Goal: Task Accomplishment & Management: Manage account settings

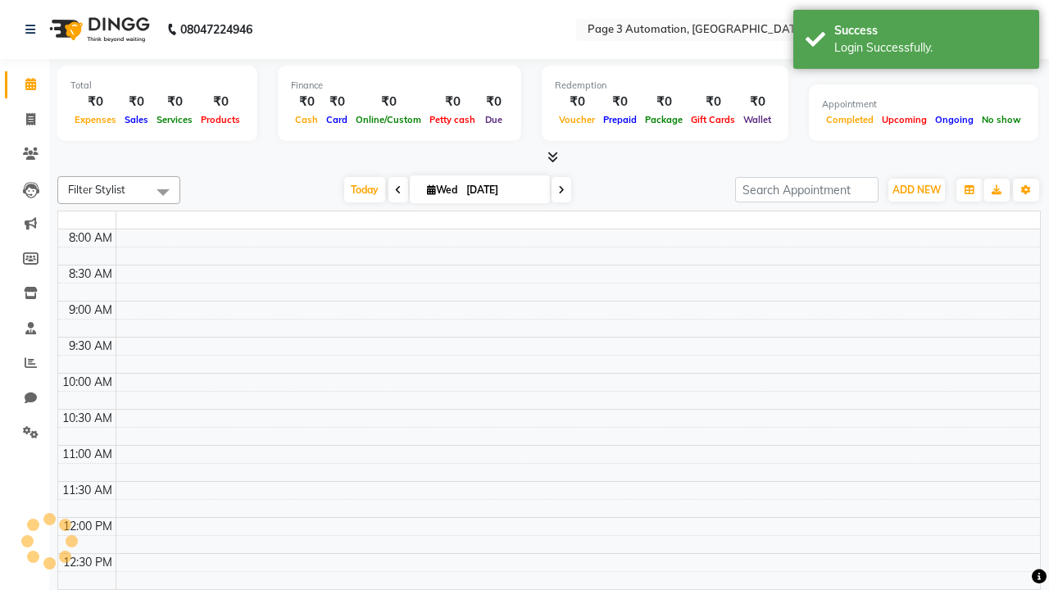
select select "en"
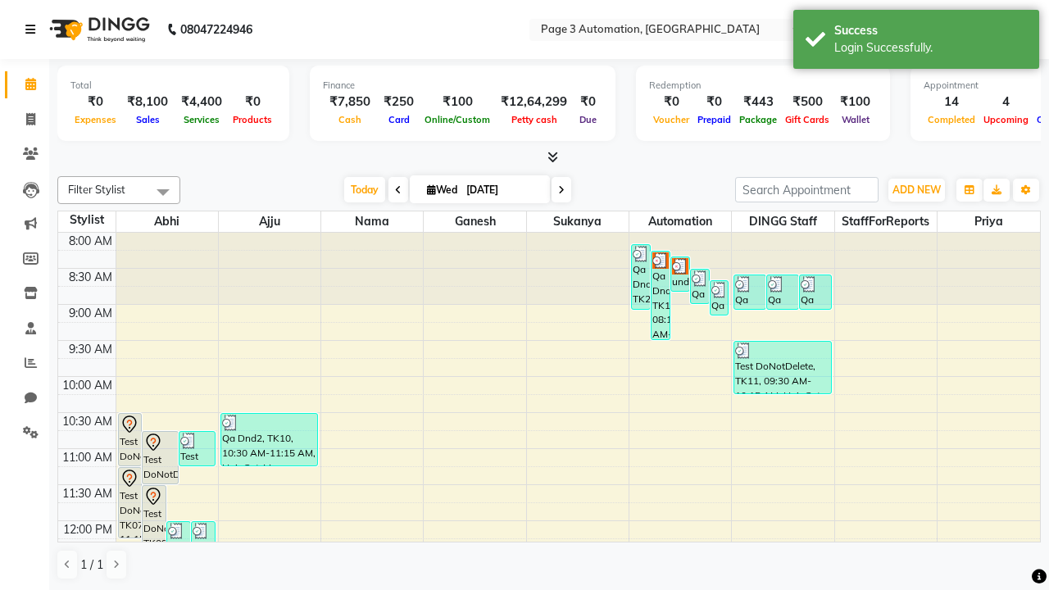
click at [34, 30] on icon at bounding box center [30, 29] width 10 height 11
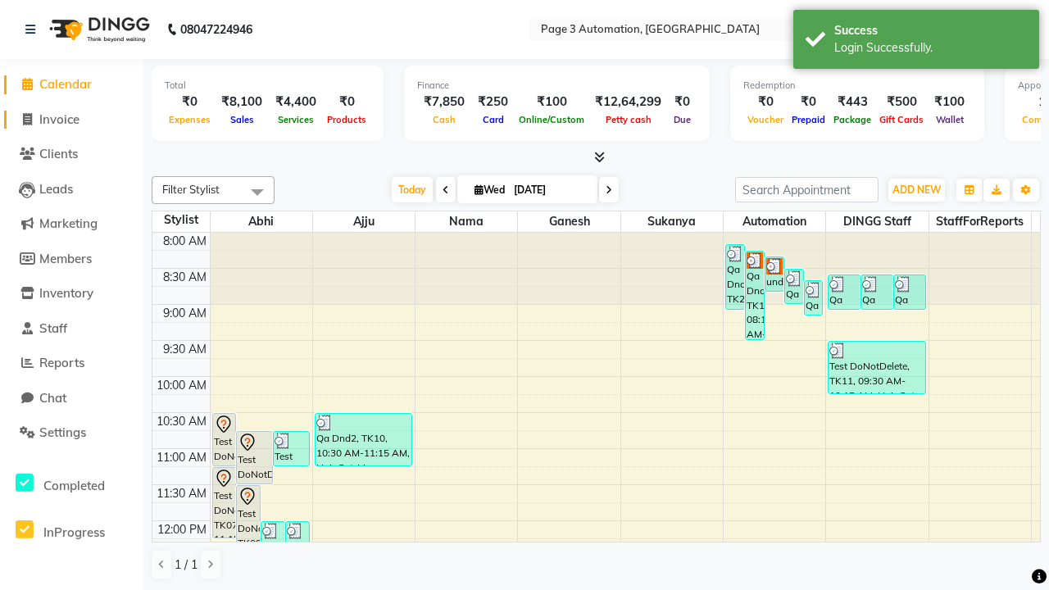
click at [71, 119] on span "Invoice" at bounding box center [59, 119] width 40 height 16
select select "service"
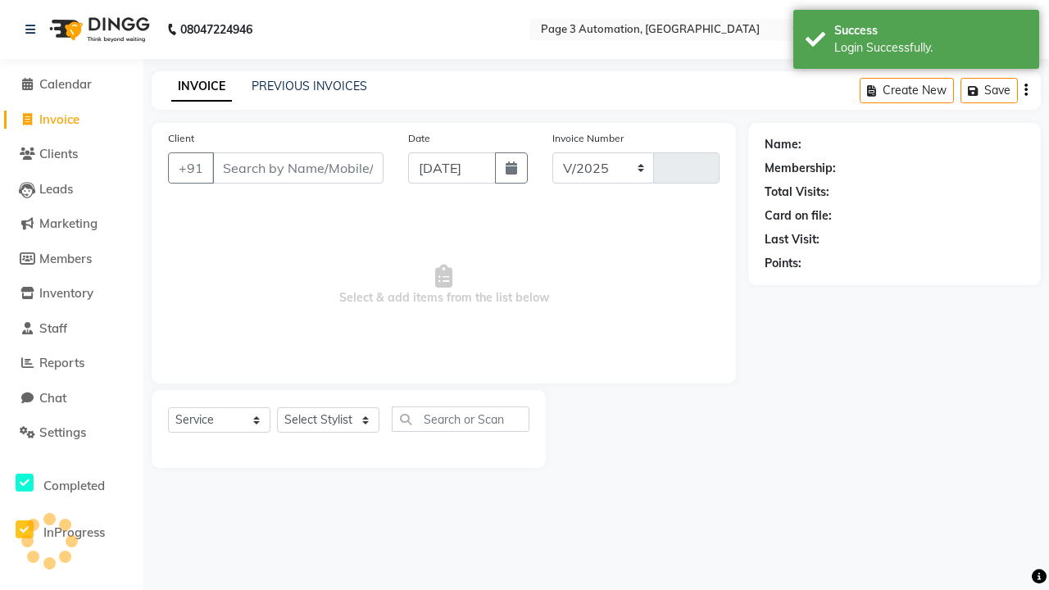
select select "2774"
type input "8788"
click at [34, 30] on icon at bounding box center [30, 29] width 10 height 11
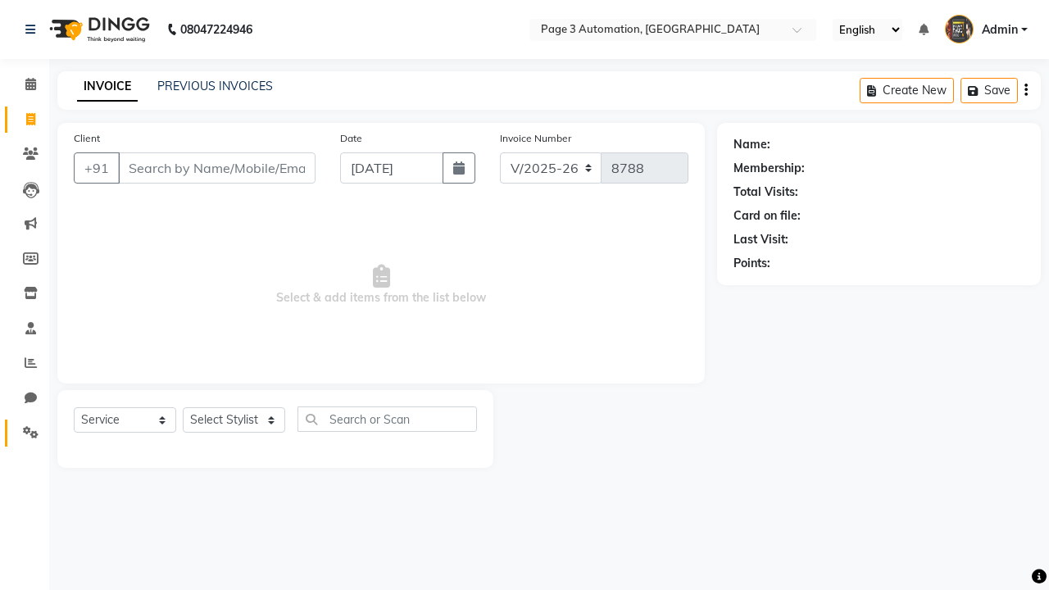
click at [25, 433] on icon at bounding box center [31, 432] width 16 height 12
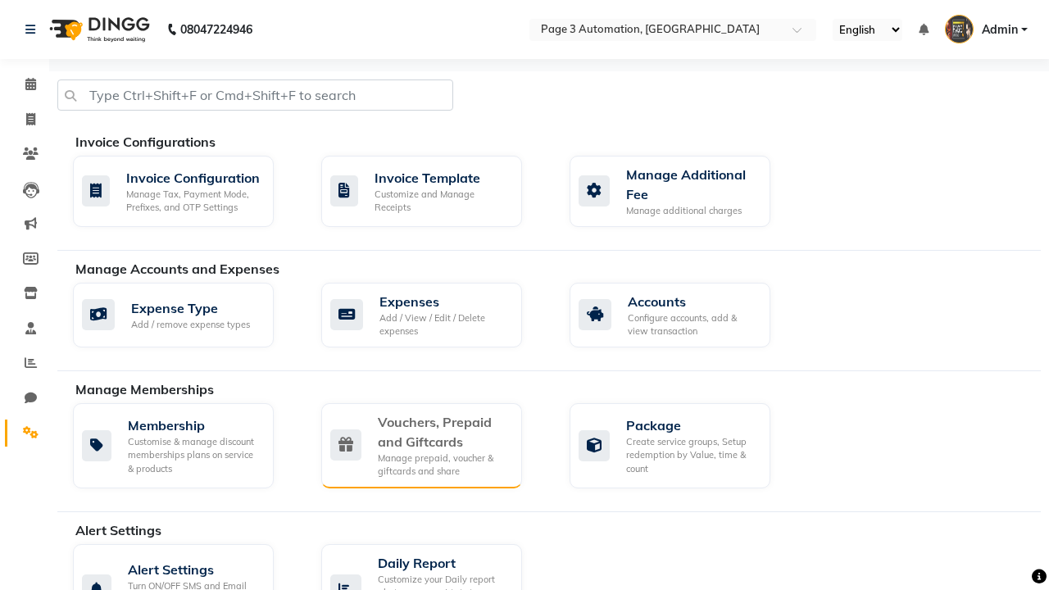
click at [443, 431] on div "Vouchers, Prepaid and Giftcards" at bounding box center [443, 431] width 131 height 39
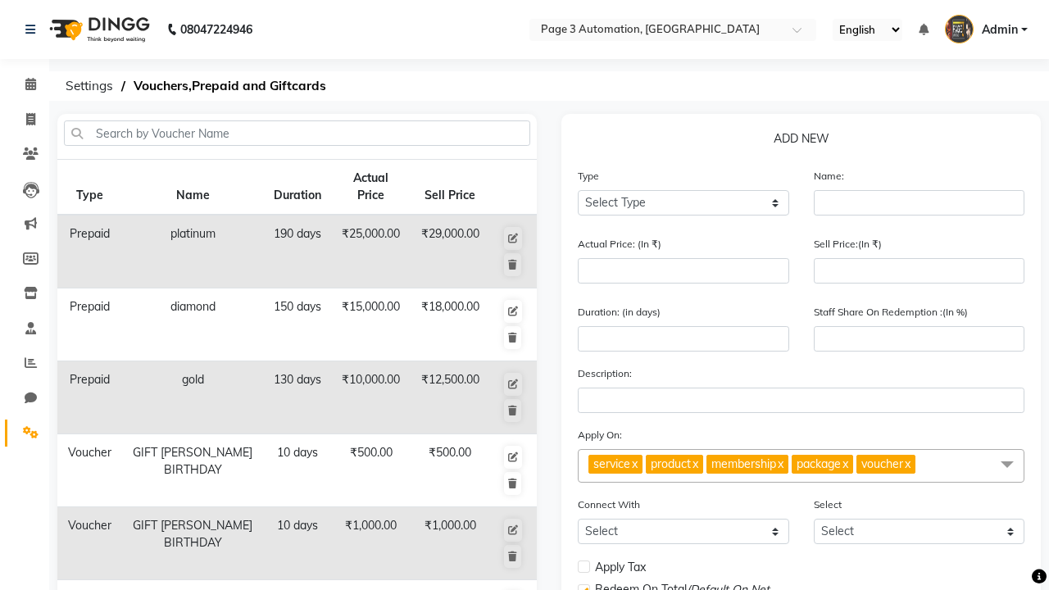
select select "V"
type input "Testing Voucher pKT"
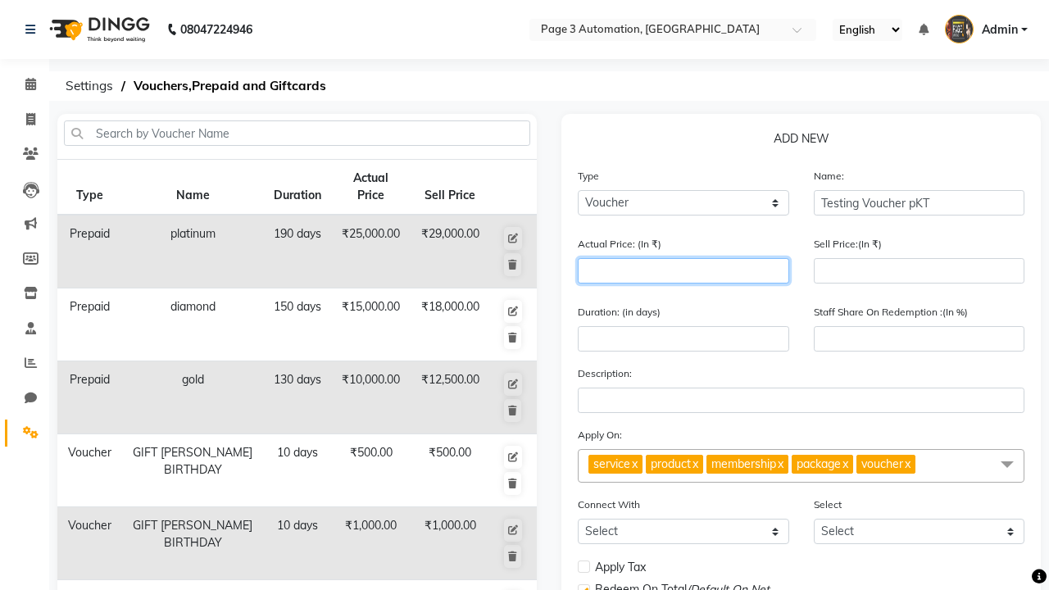
type input "1500"
type input "0"
type input "1500"
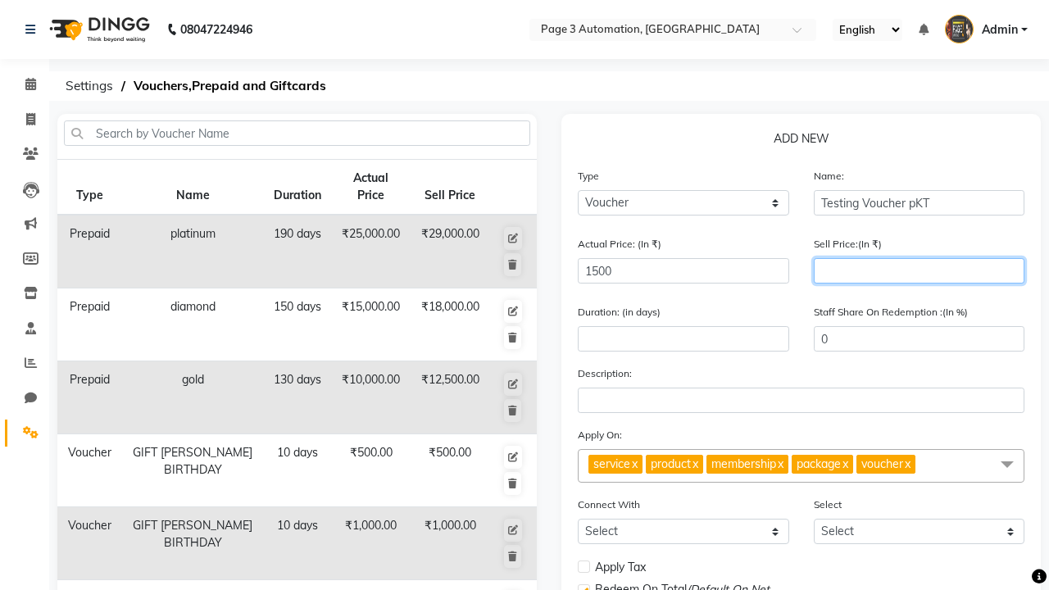
type input "1200"
type input "80"
type input "1200"
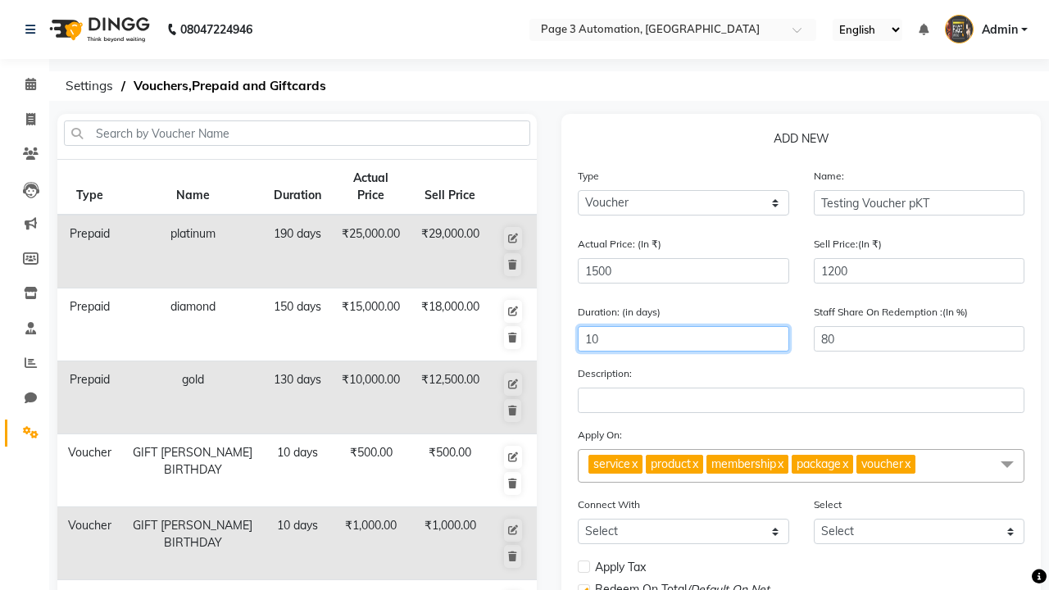
type input "10"
select select
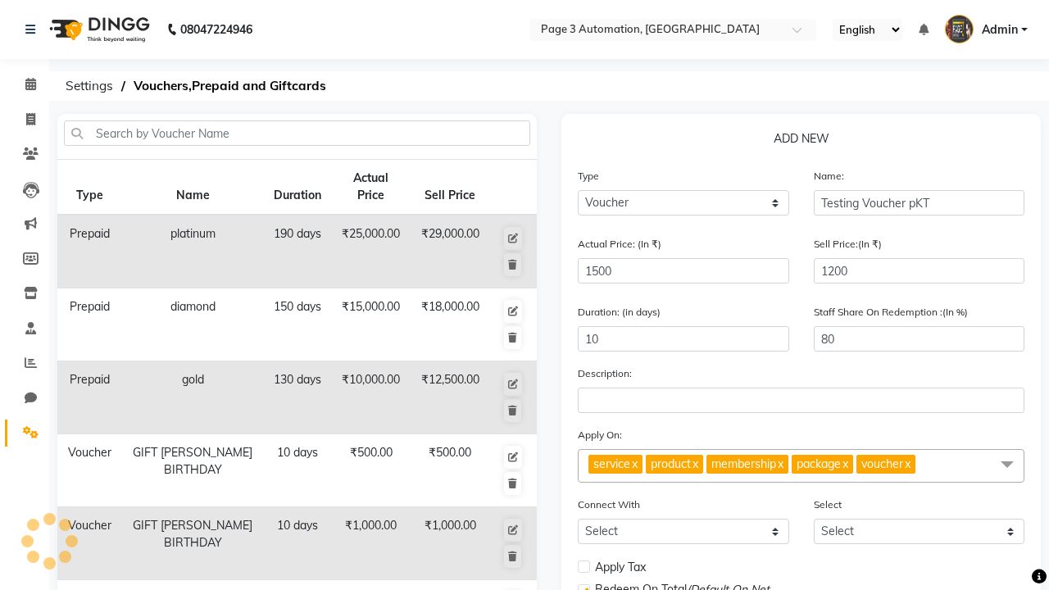
checkbox input "false"
checkbox input "true"
checkbox input "false"
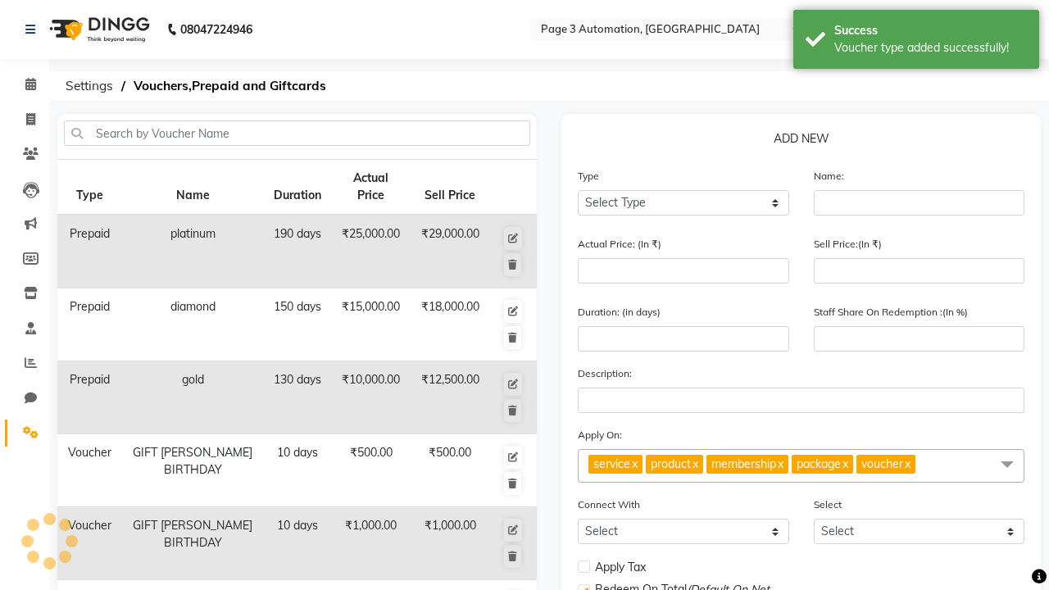
scroll to position [407, 0]
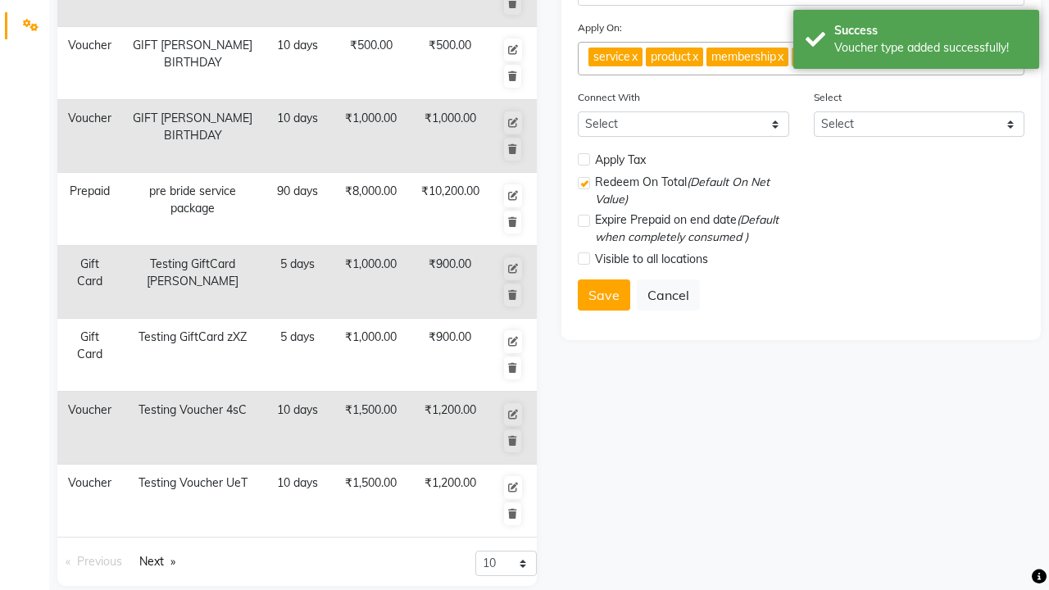
click at [917, 42] on div "Voucher type added successfully!" at bounding box center [931, 47] width 193 height 17
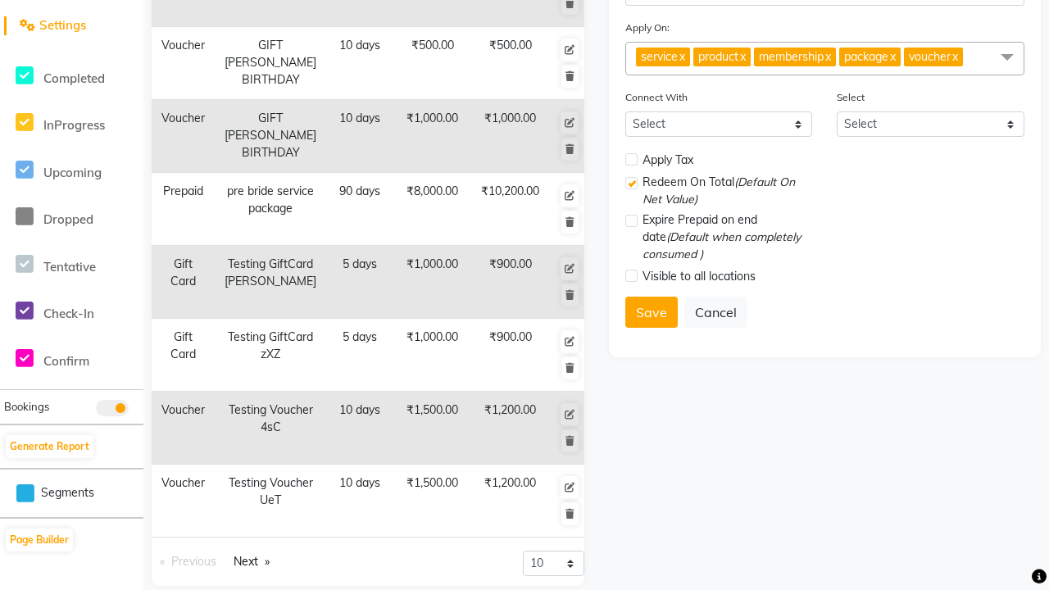
scroll to position [0, 0]
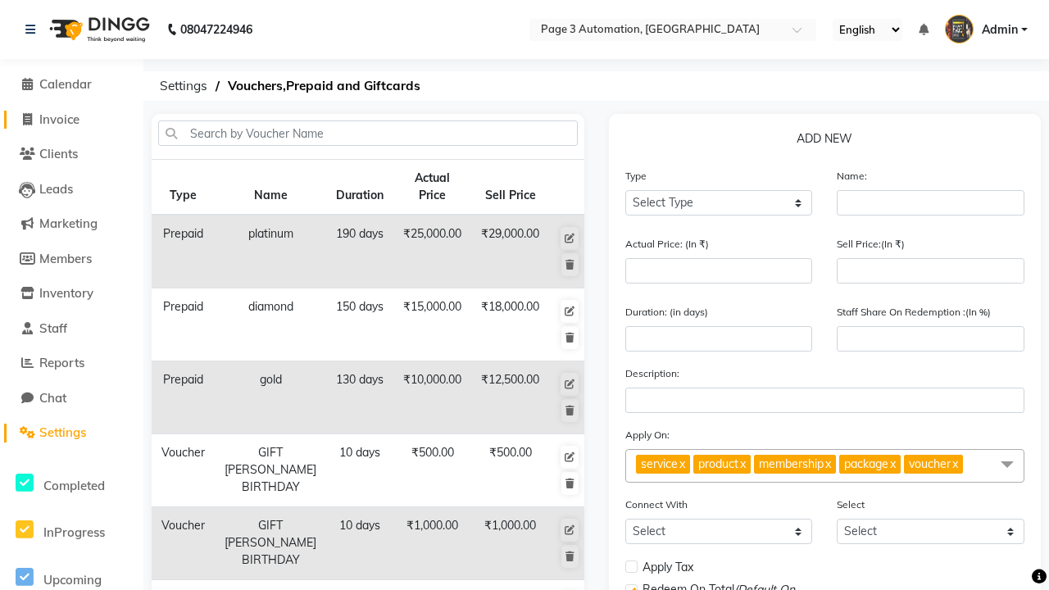
click at [71, 119] on span "Invoice" at bounding box center [59, 119] width 40 height 16
select select "2774"
select select "service"
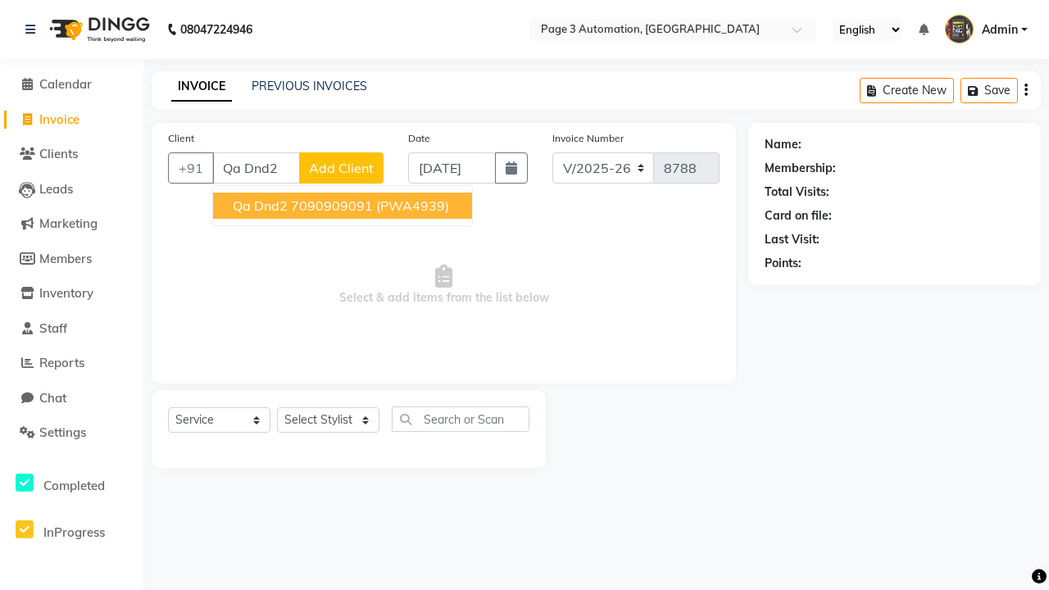
click at [344, 206] on ngb-highlight "7090909091" at bounding box center [332, 206] width 82 height 16
type input "7090909091"
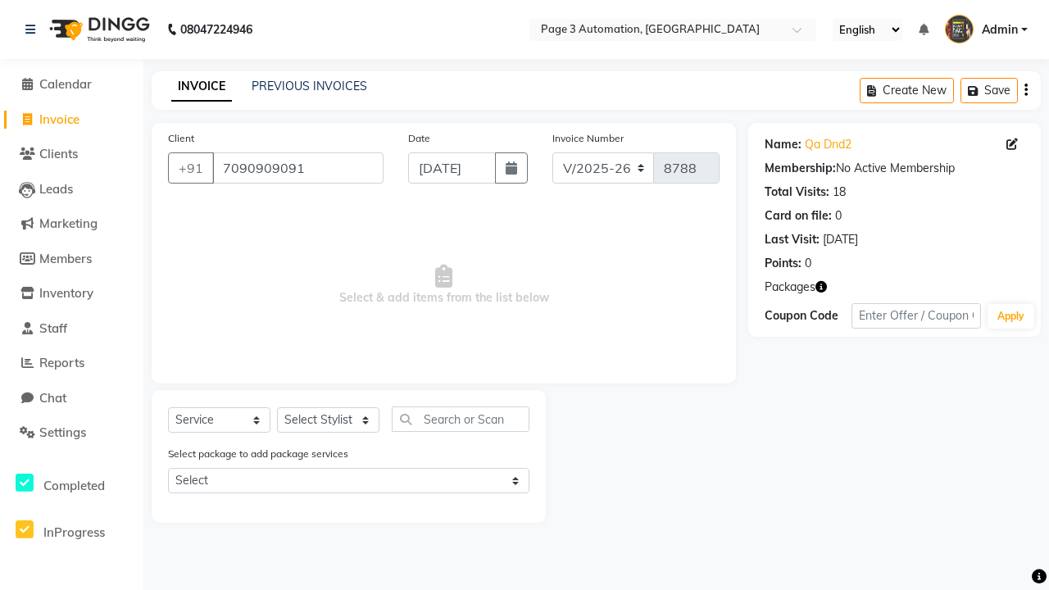
select select "V"
select select "71572"
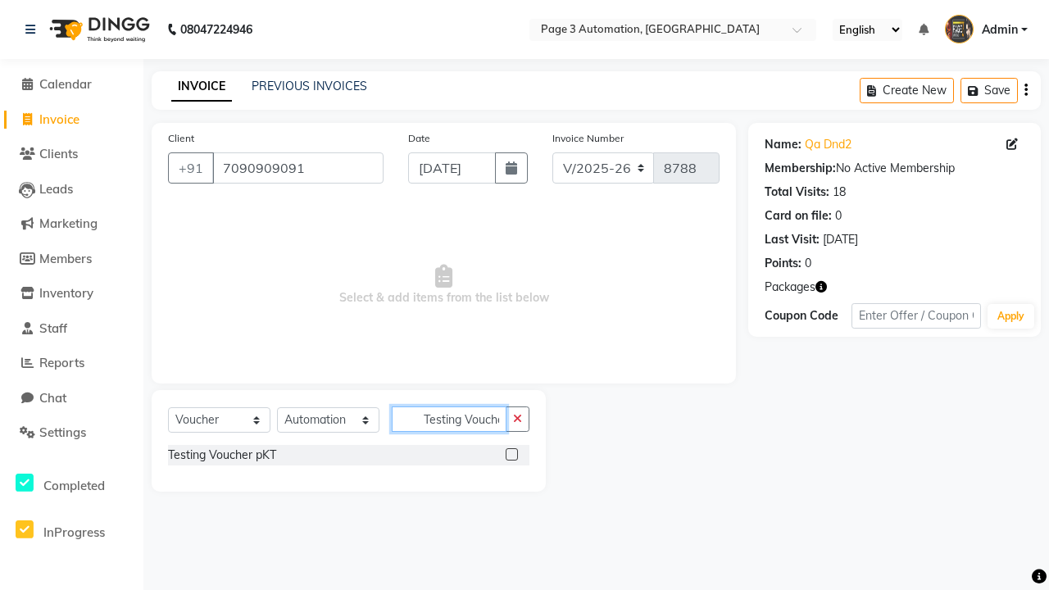
scroll to position [0, 10]
type input "Testing Voucher pKT"
click at [512, 454] on label at bounding box center [512, 454] width 12 height 12
click at [512, 454] on input "checkbox" at bounding box center [511, 455] width 11 height 11
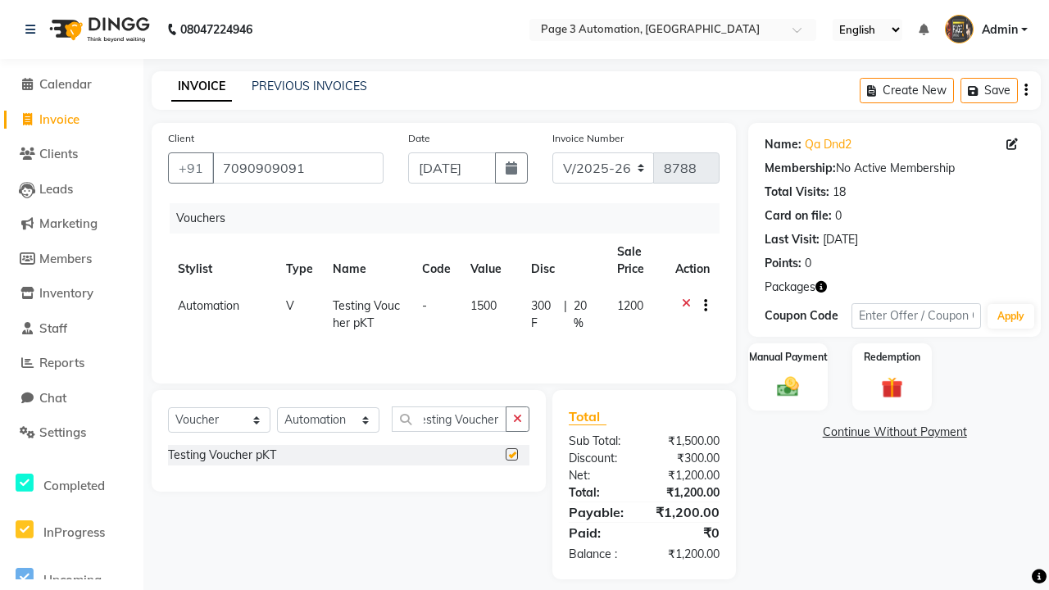
scroll to position [0, 0]
checkbox input "false"
click at [788, 357] on label "Manual Payment" at bounding box center [789, 357] width 82 height 16
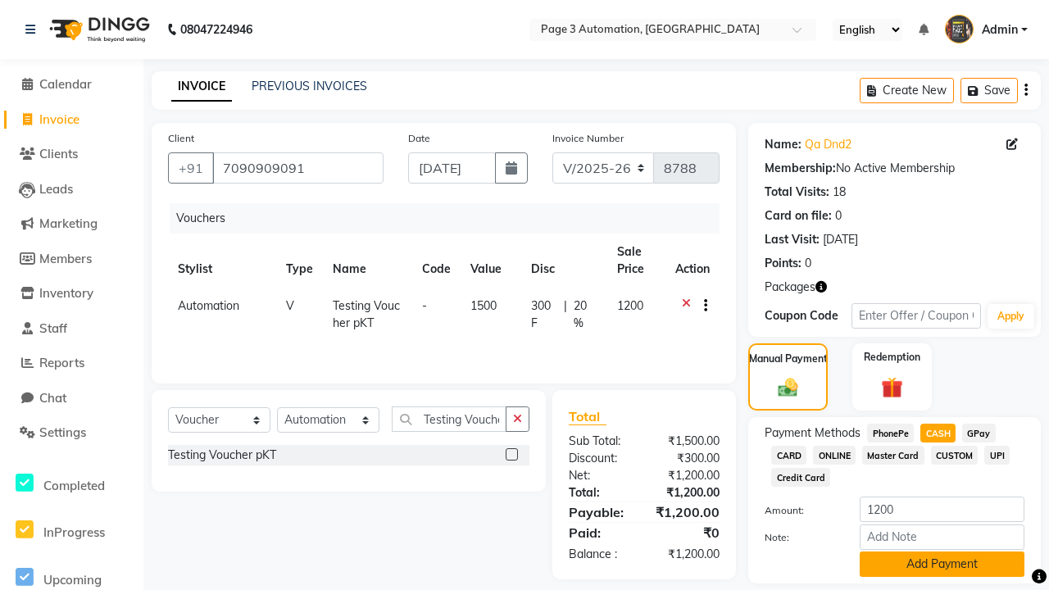
click at [942, 564] on button "Add Payment" at bounding box center [942, 564] width 165 height 25
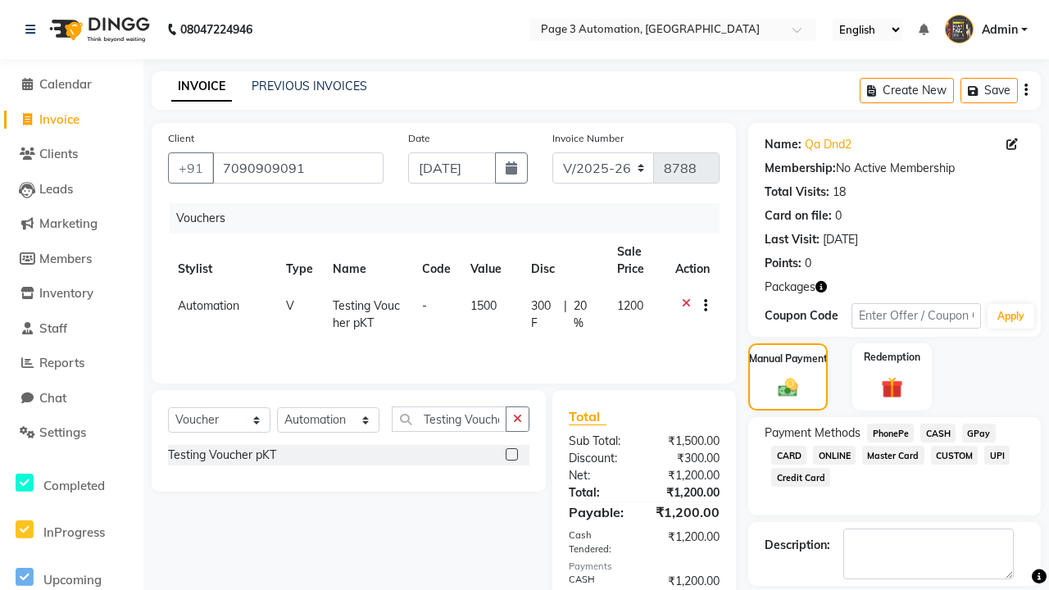
checkbox input "false"
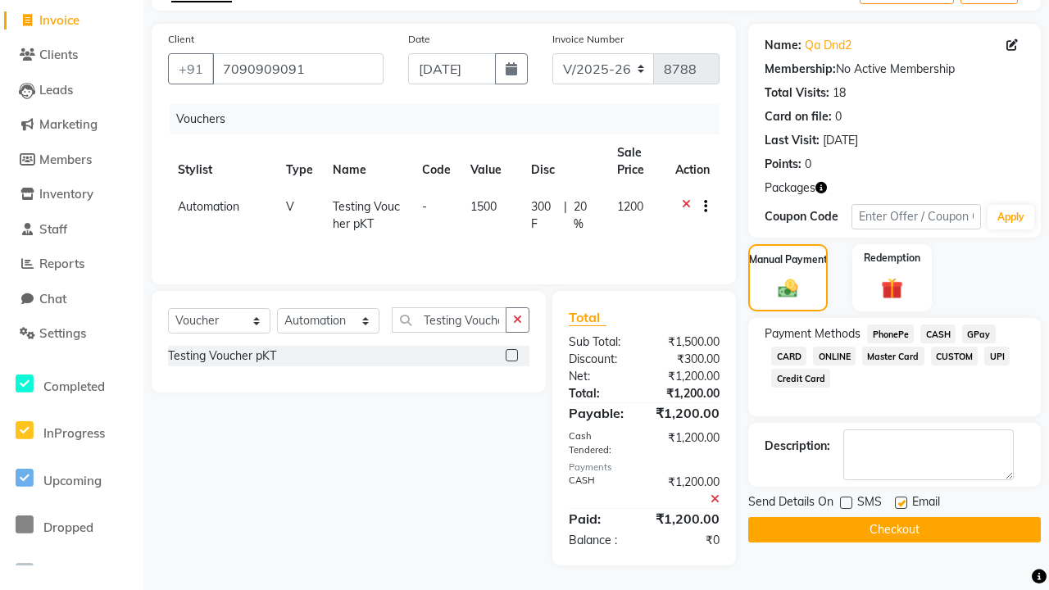
click at [901, 503] on label at bounding box center [901, 503] width 12 height 12
click at [901, 503] on input "checkbox" at bounding box center [900, 503] width 11 height 11
checkbox input "false"
click at [894, 530] on button "Checkout" at bounding box center [894, 529] width 293 height 25
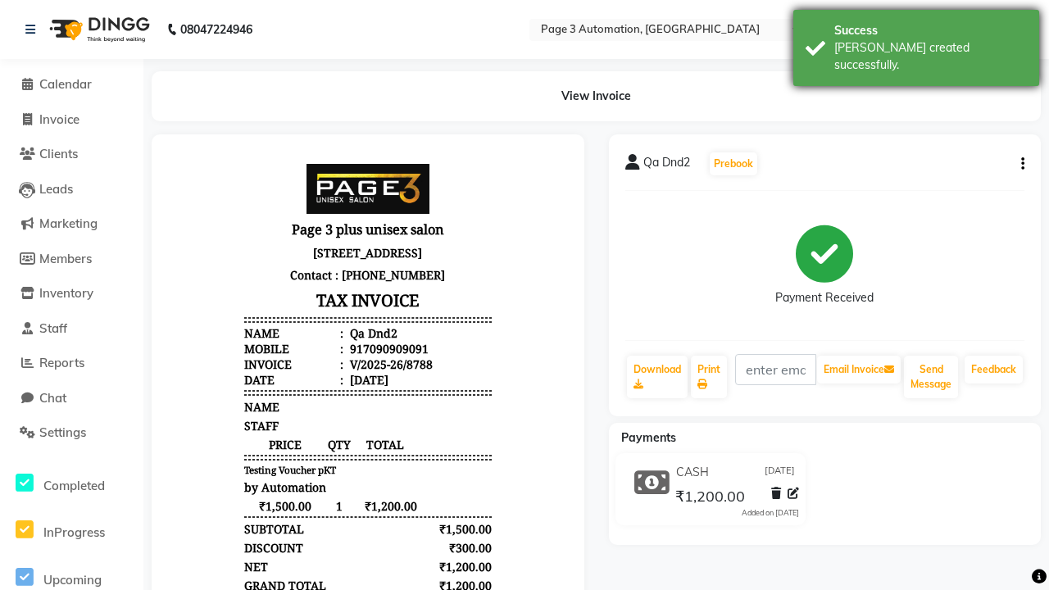
click at [917, 42] on div "[PERSON_NAME] created successfully." at bounding box center [931, 56] width 193 height 34
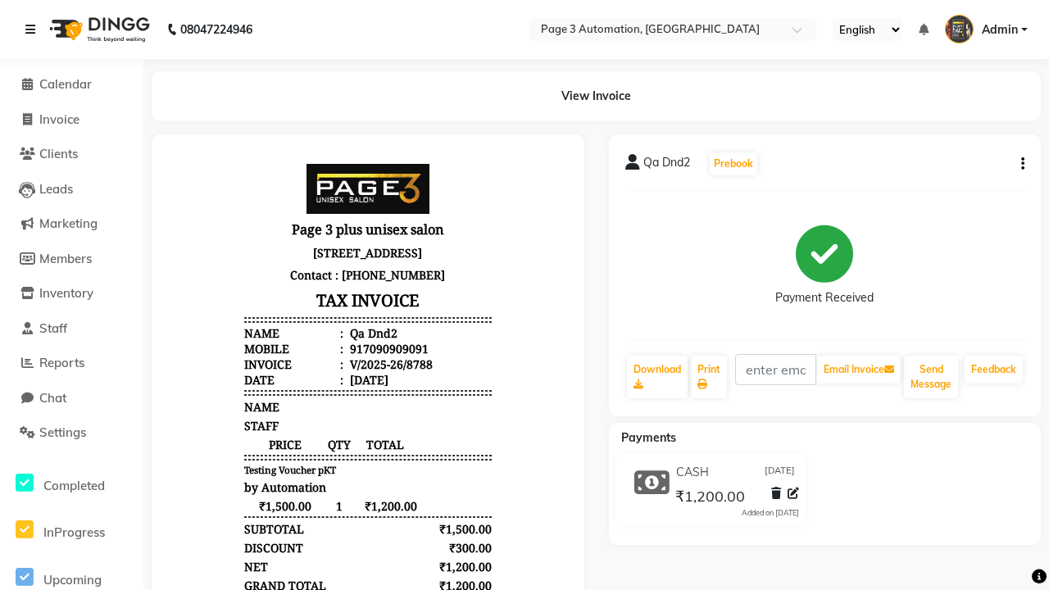
click at [34, 30] on icon at bounding box center [30, 29] width 10 height 11
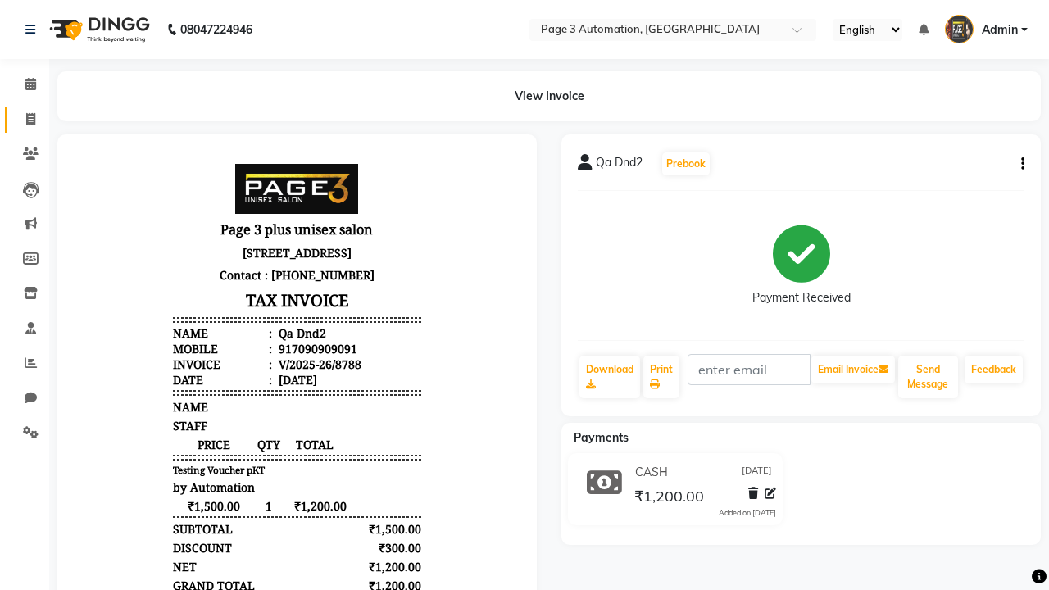
click at [25, 119] on span at bounding box center [30, 120] width 29 height 19
select select "service"
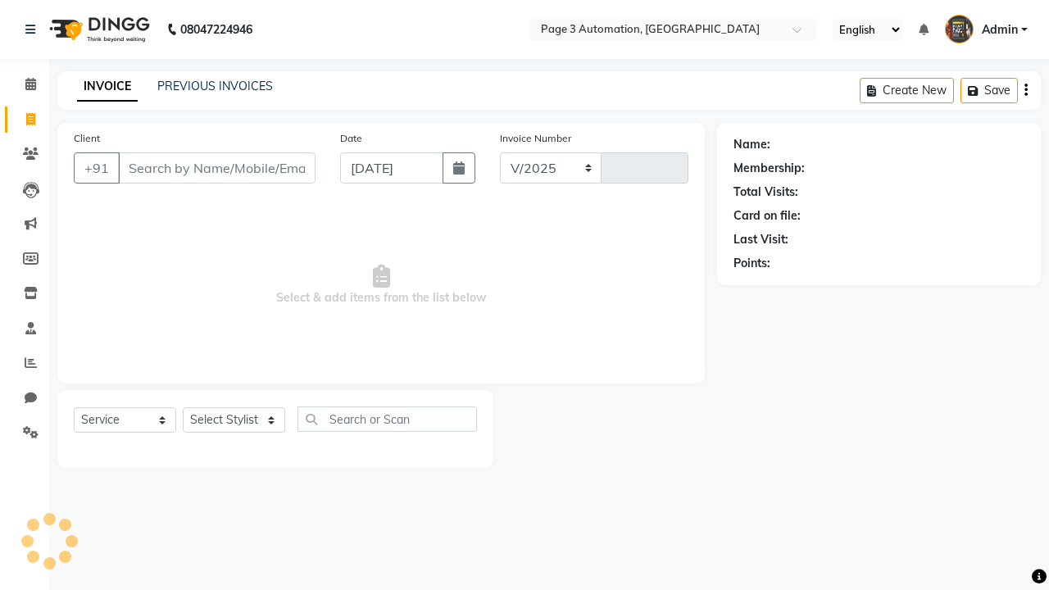
select select "2774"
type input "8789"
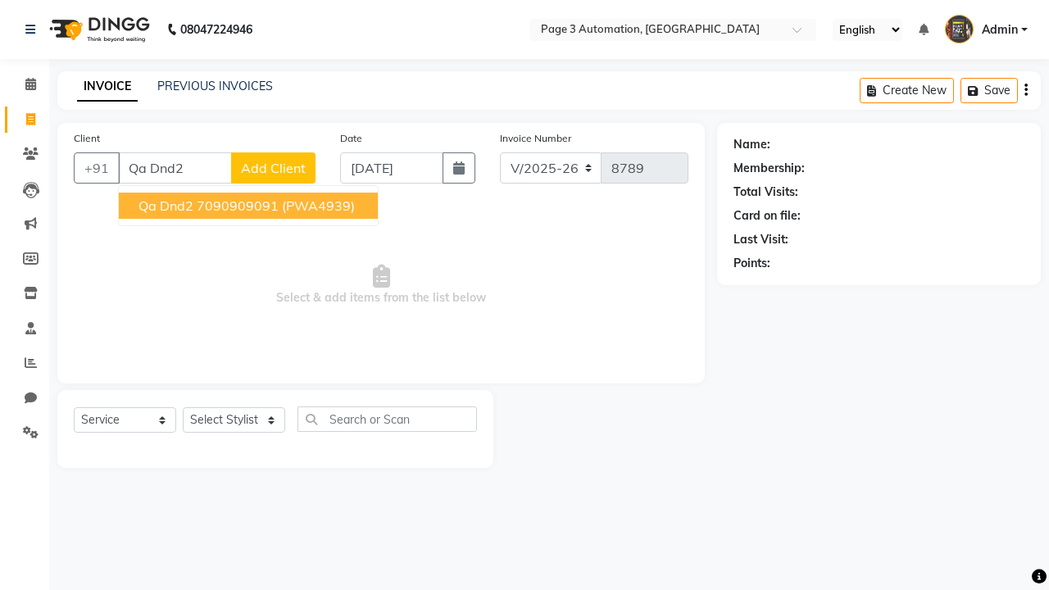
click at [250, 206] on ngb-highlight "7090909091" at bounding box center [238, 206] width 82 height 16
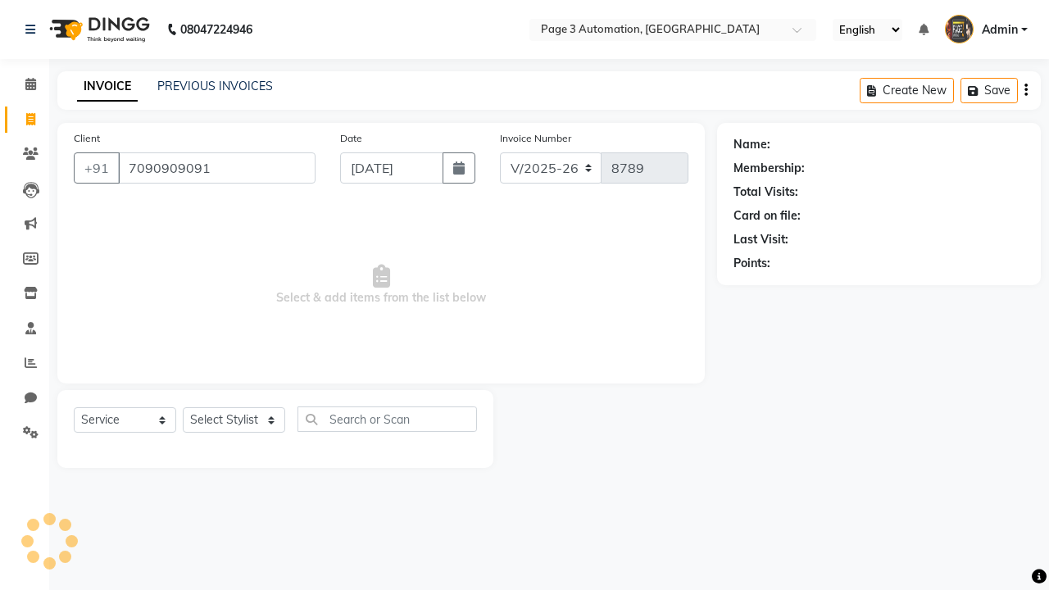
type input "7090909091"
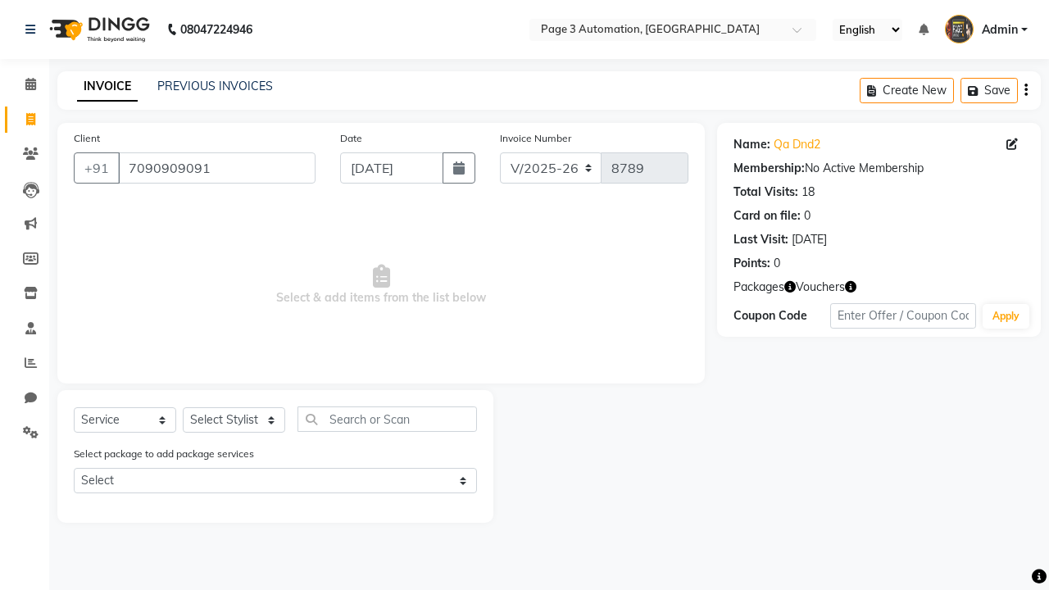
select select "71572"
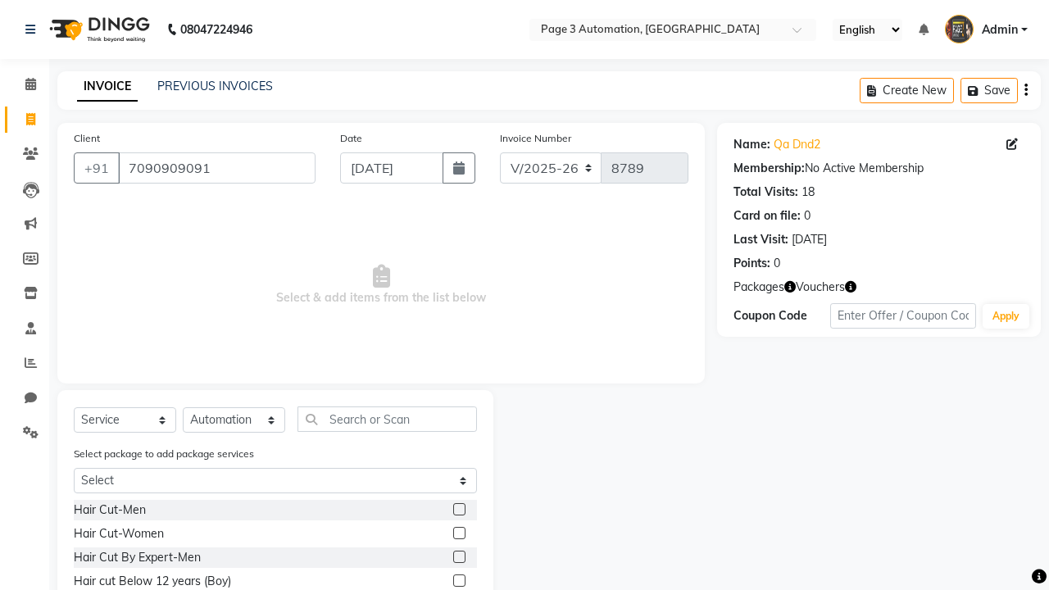
click at [458, 557] on label at bounding box center [459, 557] width 12 height 12
click at [458, 557] on input "checkbox" at bounding box center [458, 558] width 11 height 11
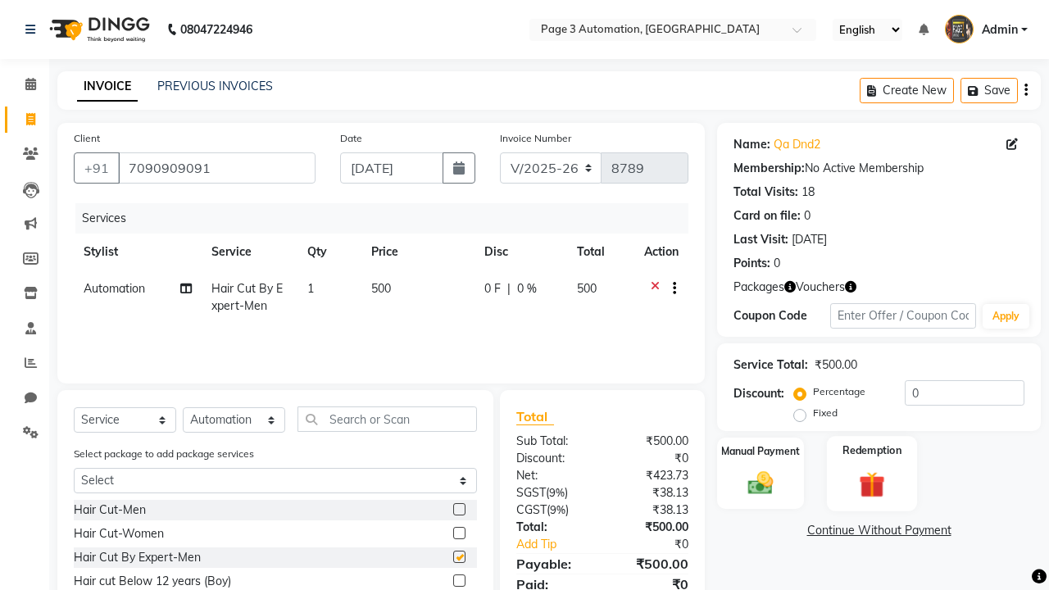
click at [872, 451] on label "Redemption" at bounding box center [872, 451] width 59 height 16
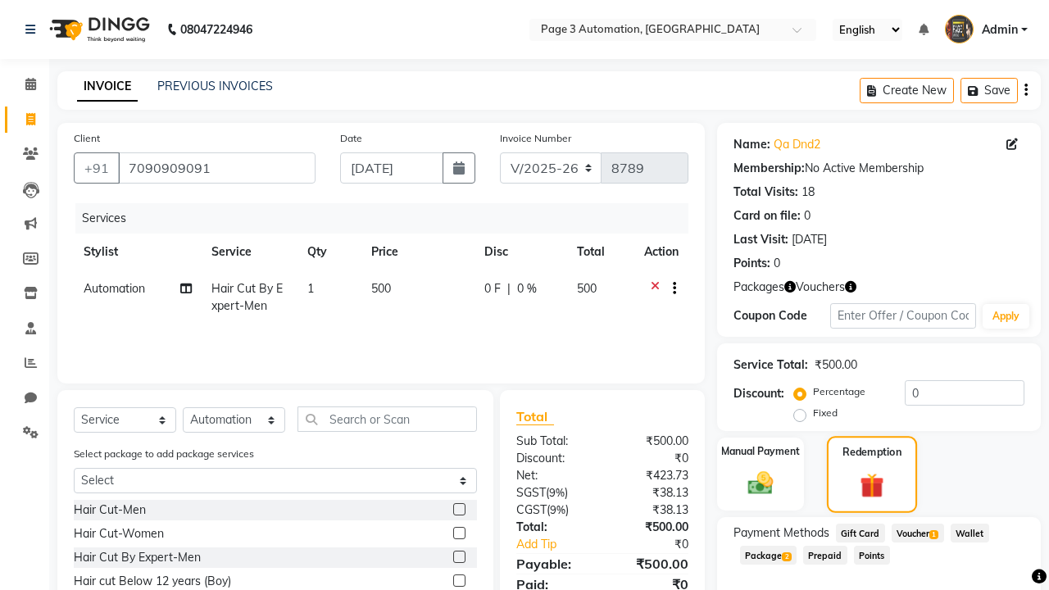
checkbox input "false"
click at [919, 532] on span "Voucher 1" at bounding box center [918, 533] width 52 height 19
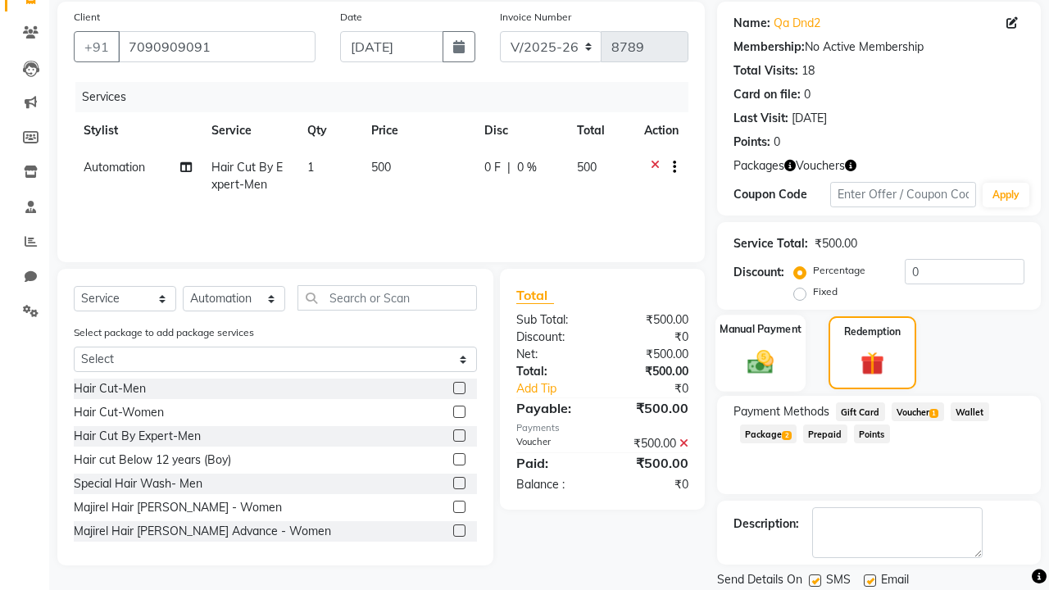
click at [761, 330] on label "Manual Payment" at bounding box center [761, 329] width 82 height 16
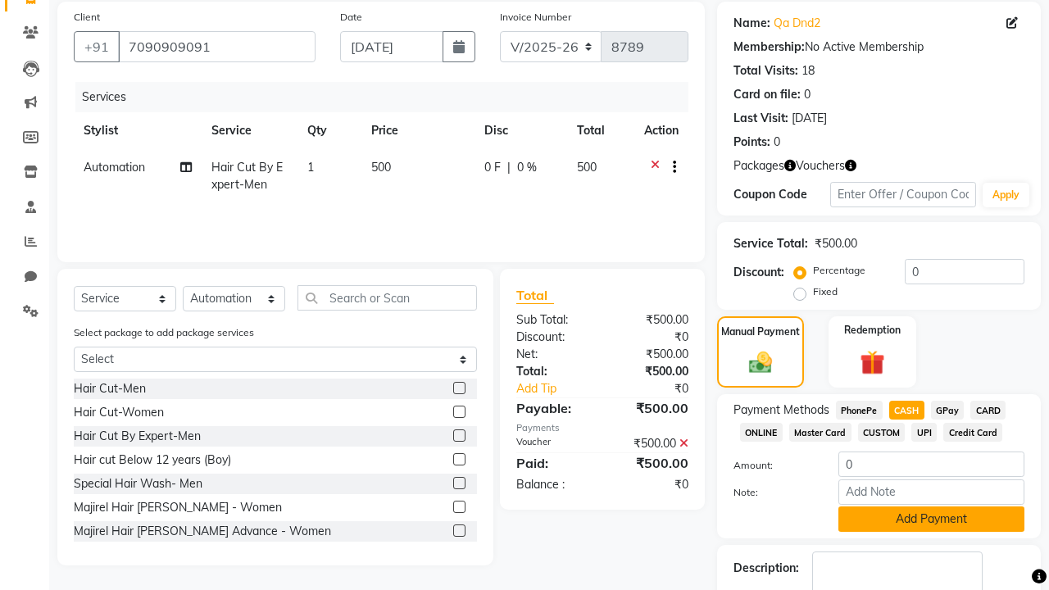
click at [931, 519] on button "Add Payment" at bounding box center [932, 519] width 186 height 25
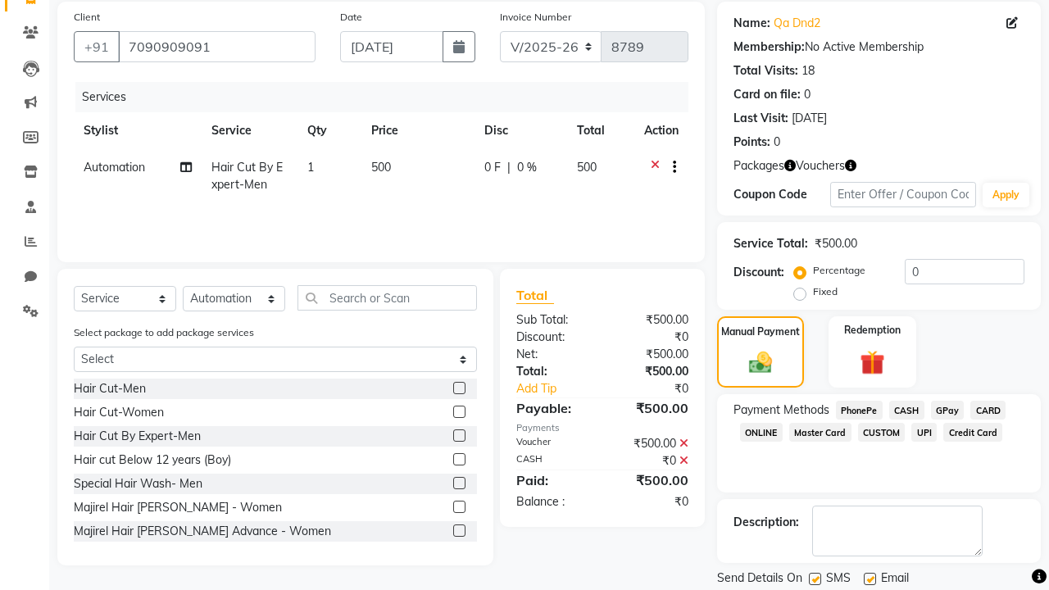
click at [815, 579] on label at bounding box center [815, 579] width 12 height 12
click at [815, 579] on input "checkbox" at bounding box center [814, 580] width 11 height 11
checkbox input "false"
click at [870, 579] on label at bounding box center [870, 579] width 12 height 12
click at [870, 579] on input "checkbox" at bounding box center [869, 580] width 11 height 11
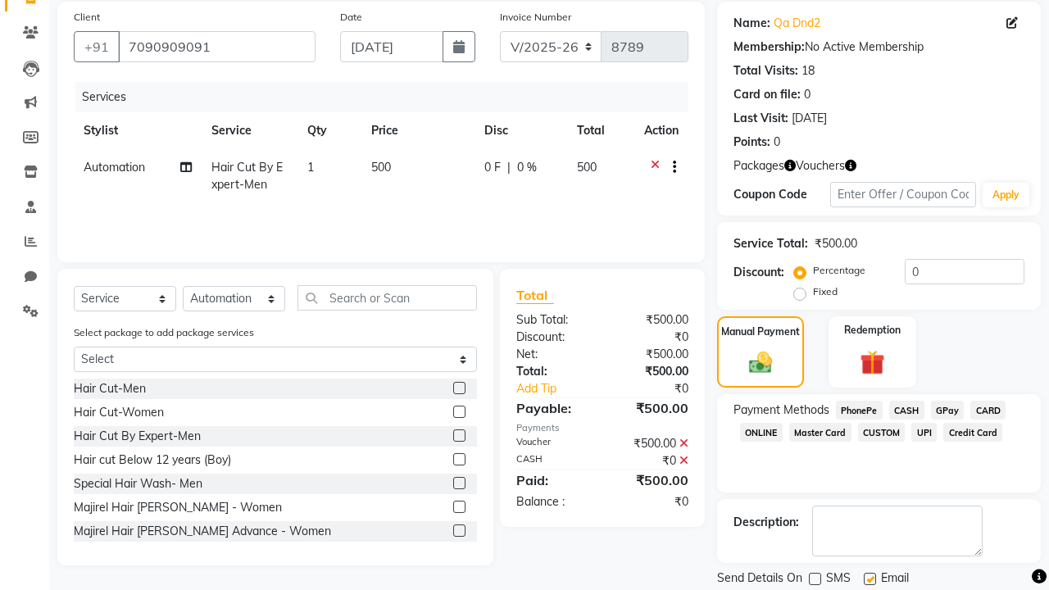
checkbox input "false"
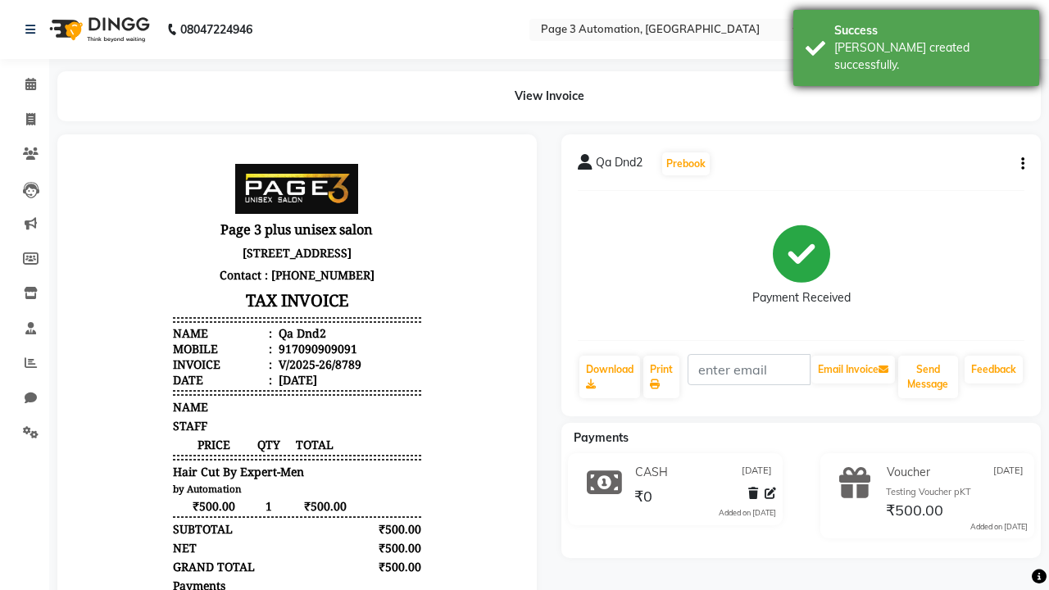
click at [917, 42] on div "[PERSON_NAME] created successfully." at bounding box center [931, 56] width 193 height 34
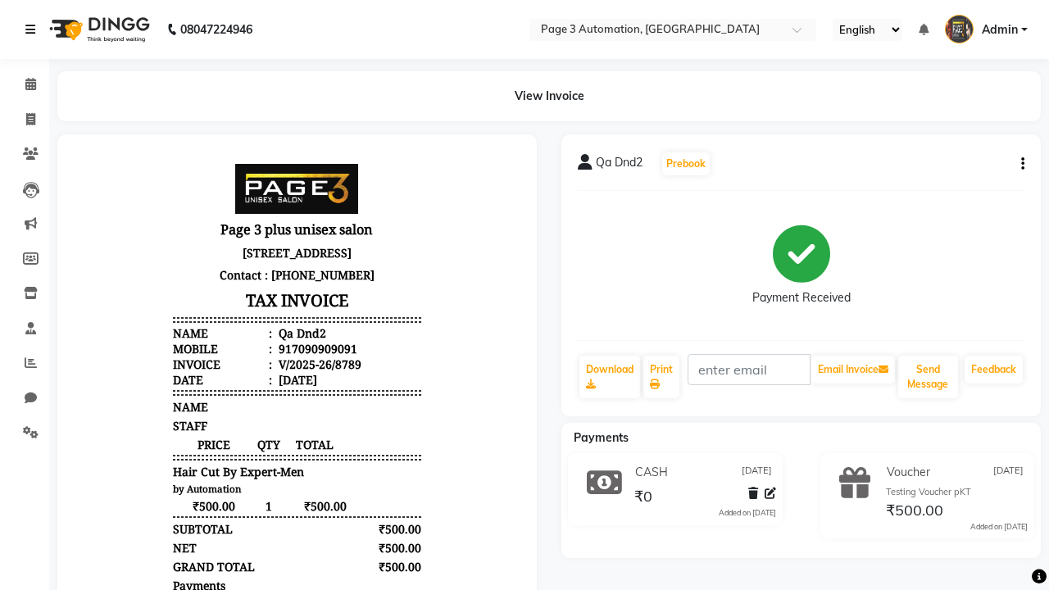
click at [34, 30] on icon at bounding box center [30, 29] width 10 height 11
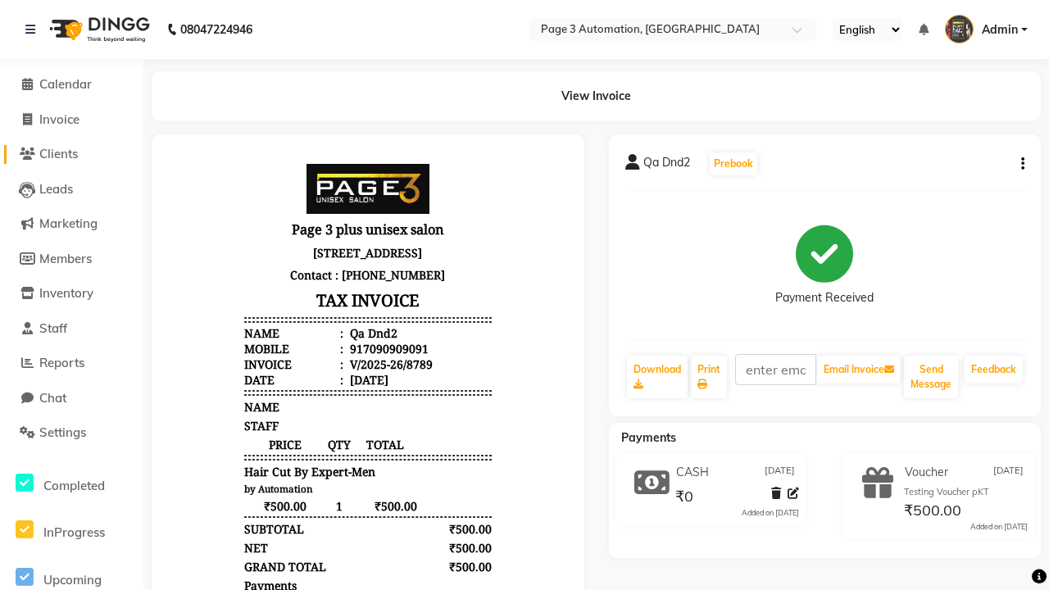
click at [71, 154] on span "Clients" at bounding box center [58, 154] width 39 height 16
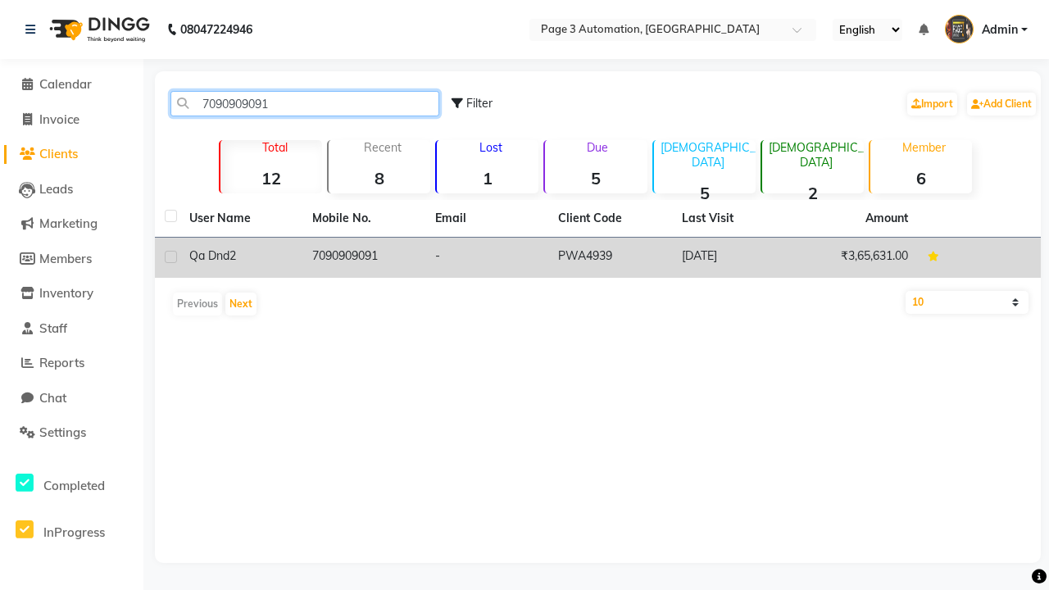
type input "7090909091"
click at [364, 257] on td "7090909091" at bounding box center [363, 258] width 123 height 40
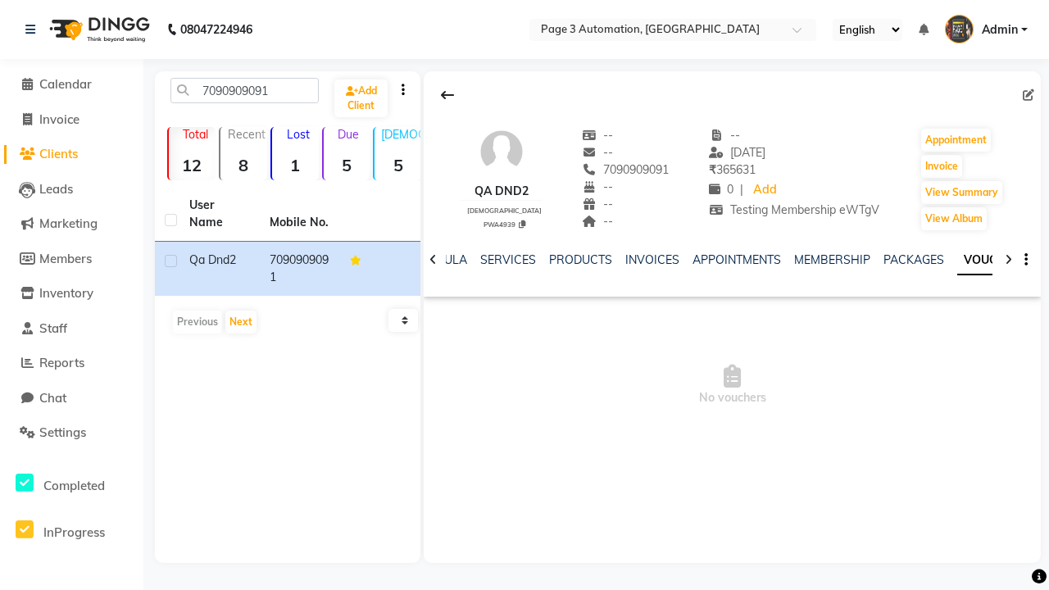
scroll to position [0, 377]
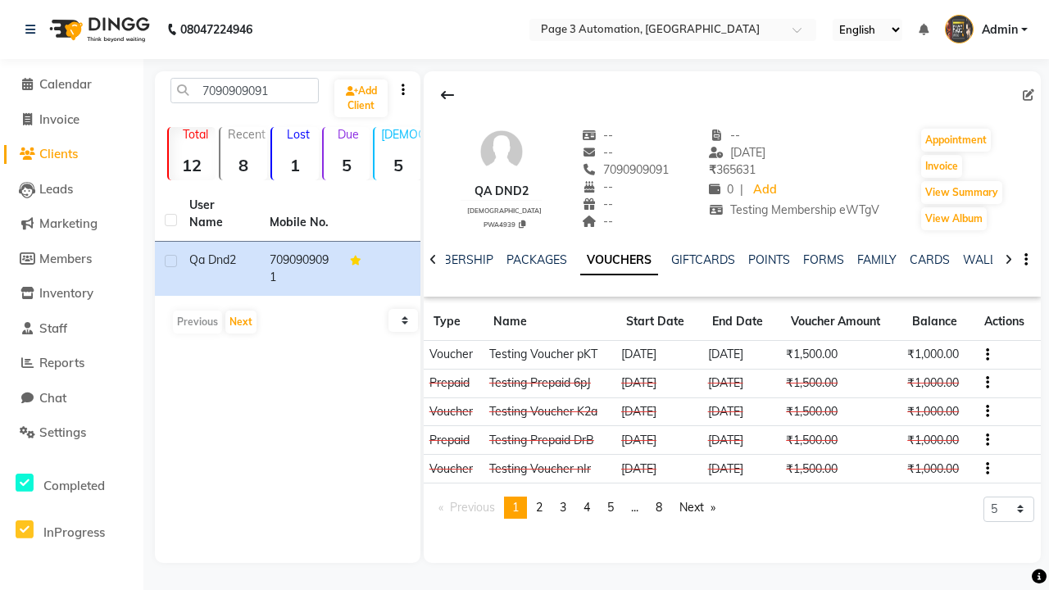
click at [985, 354] on button "button" at bounding box center [985, 354] width 10 height 17
click at [912, 353] on div "Edit" at bounding box center [913, 353] width 102 height 20
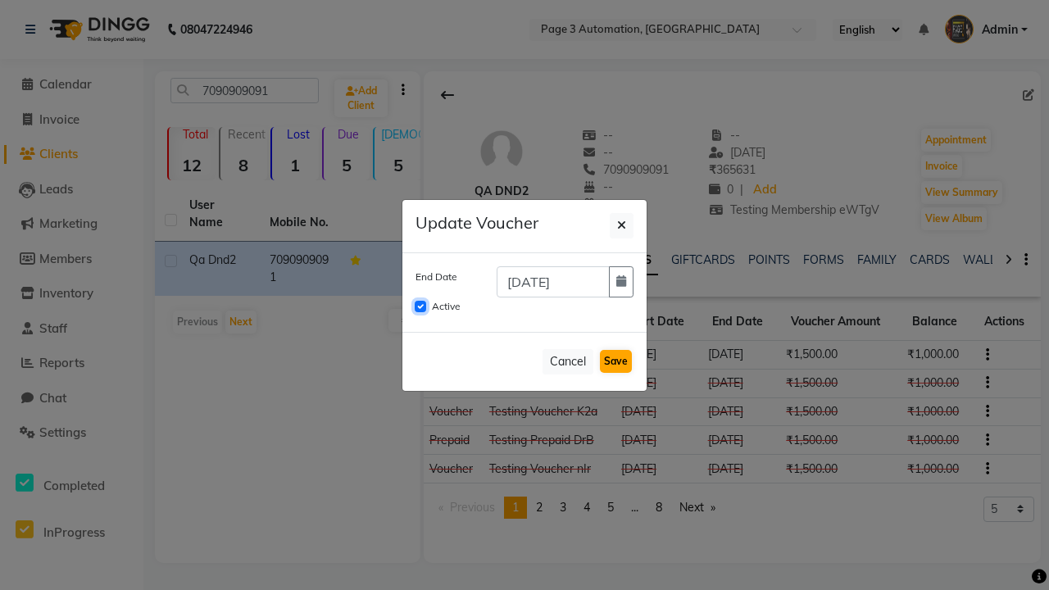
click at [421, 307] on input "Active" at bounding box center [420, 306] width 11 height 11
checkbox input "false"
click at [616, 362] on button "Save" at bounding box center [616, 361] width 32 height 23
checkbox input "false"
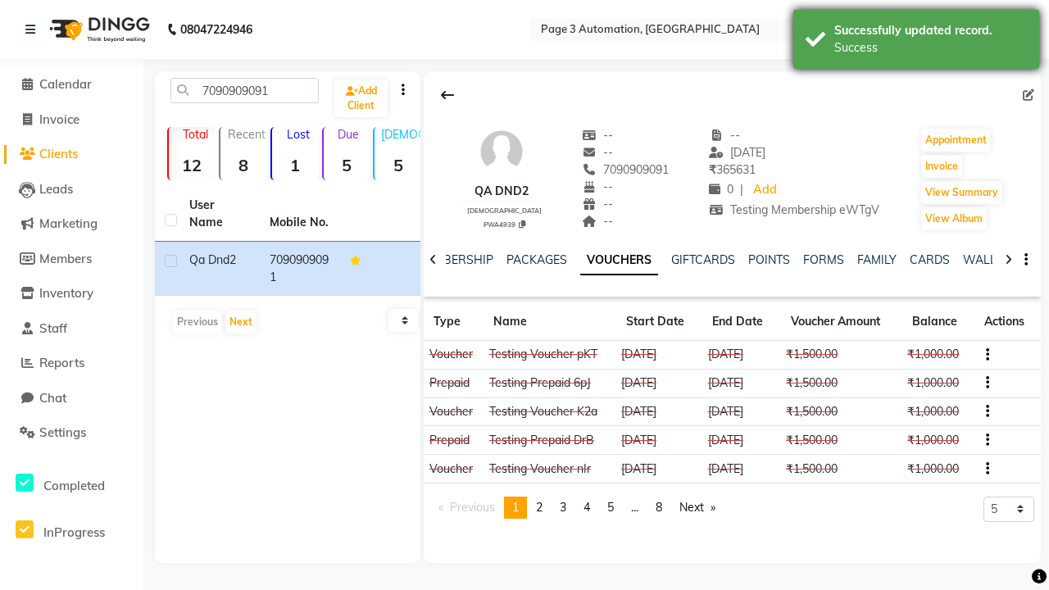
click at [917, 42] on div "Success" at bounding box center [931, 47] width 193 height 17
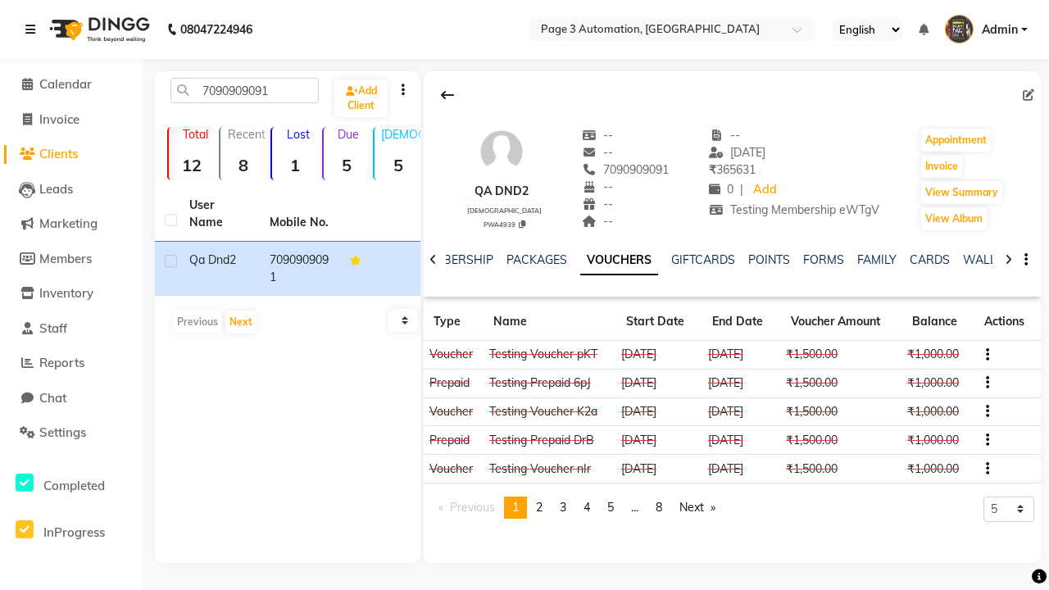
click at [34, 30] on icon at bounding box center [30, 29] width 10 height 11
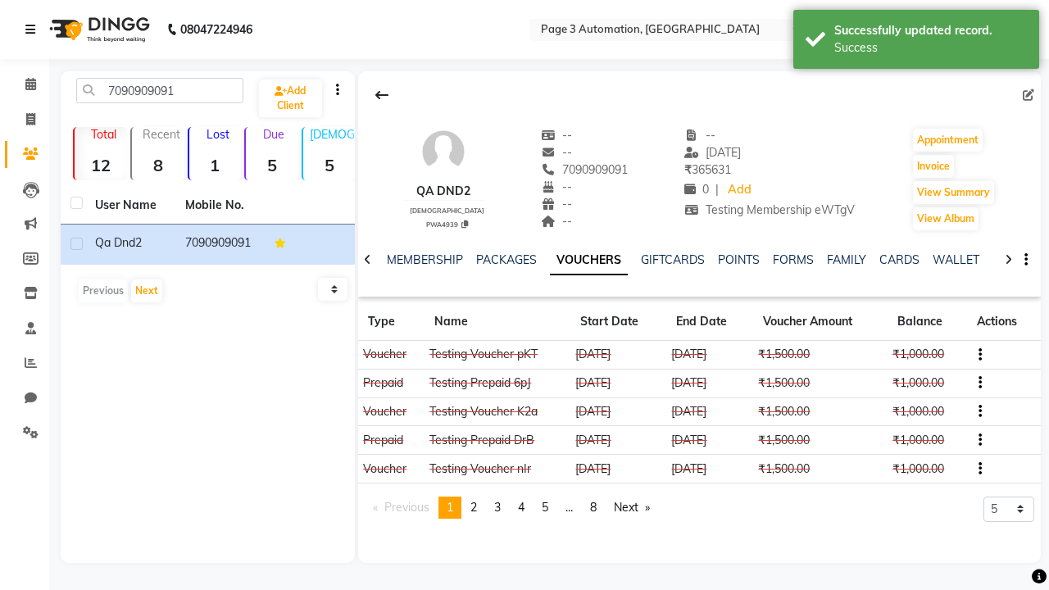
scroll to position [0, 342]
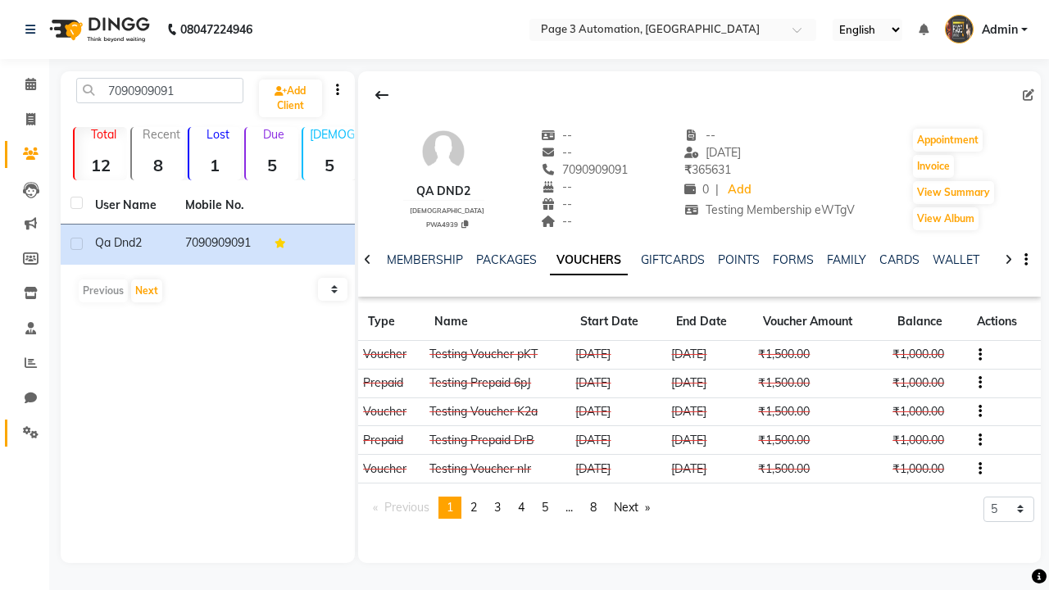
click at [25, 433] on icon at bounding box center [31, 432] width 16 height 12
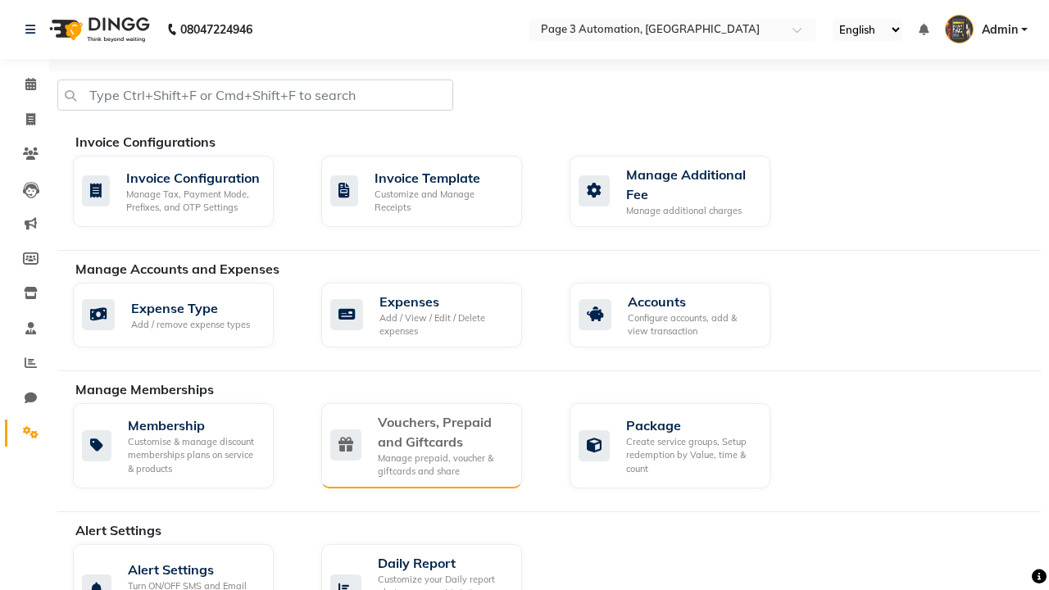
click at [443, 431] on div "Vouchers, Prepaid and Giftcards" at bounding box center [443, 431] width 131 height 39
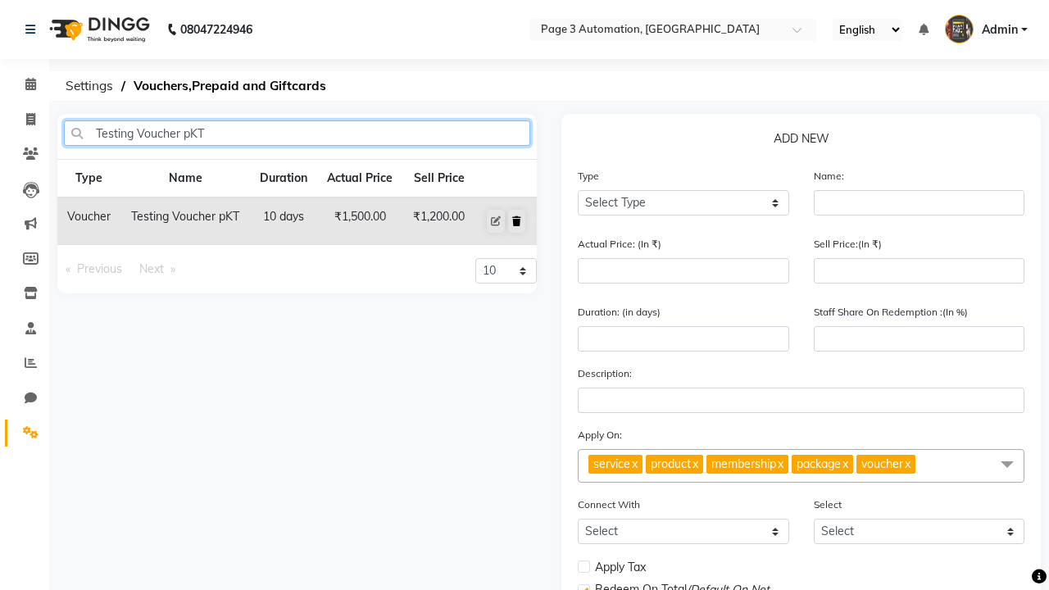
type input "Testing Voucher pKT"
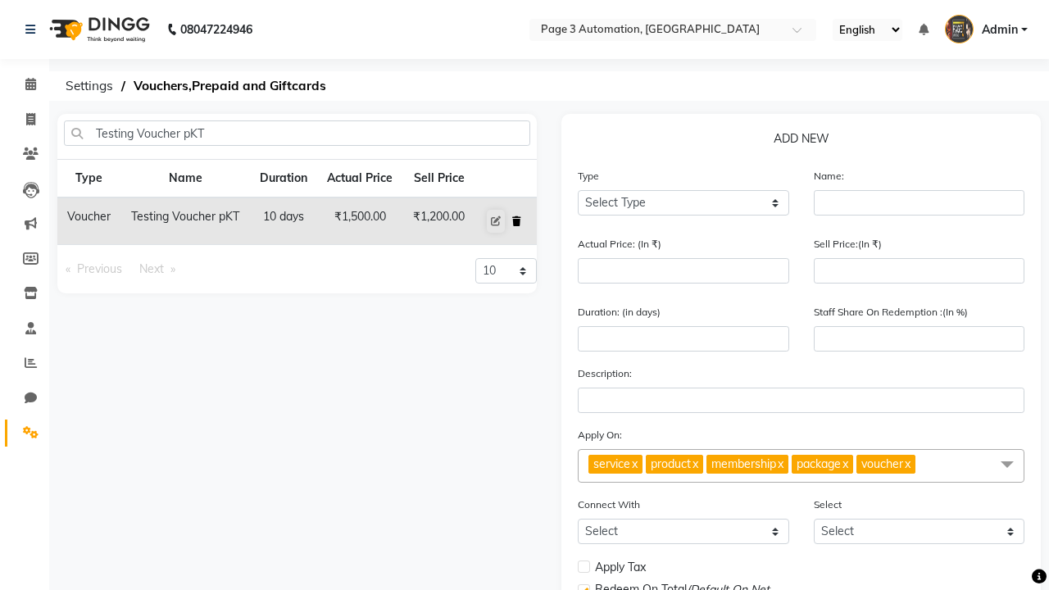
click at [516, 221] on icon at bounding box center [516, 221] width 9 height 10
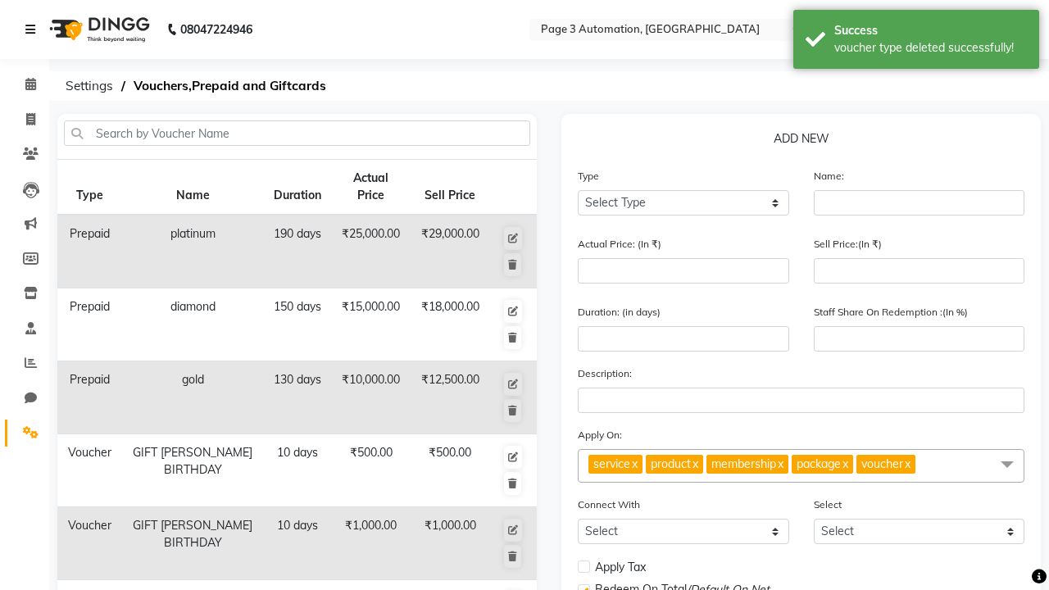
click at [917, 42] on div "voucher type deleted successfully!" at bounding box center [931, 47] width 193 height 17
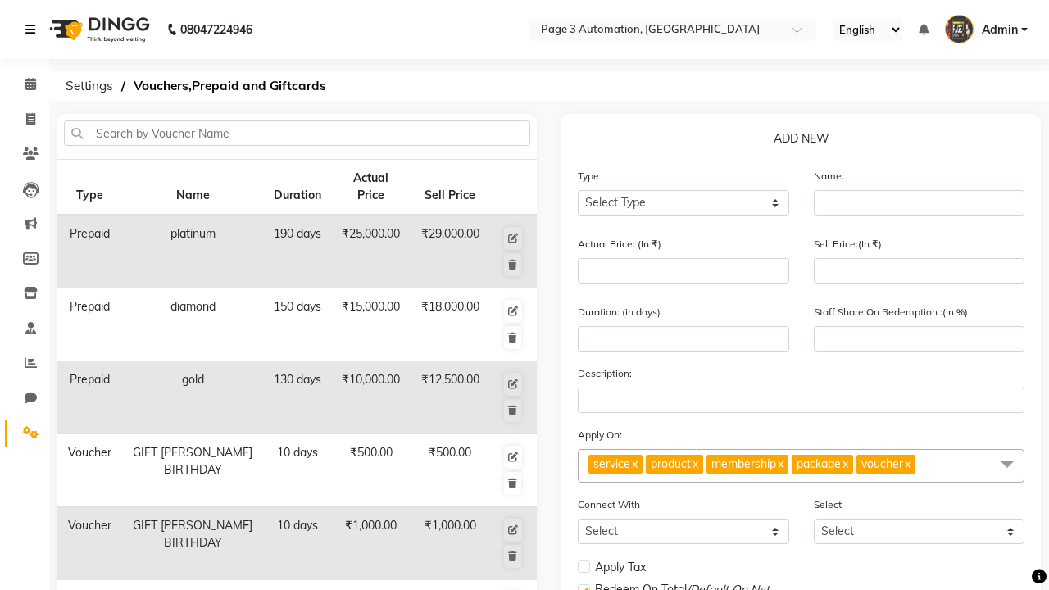
click at [34, 30] on icon at bounding box center [30, 29] width 10 height 11
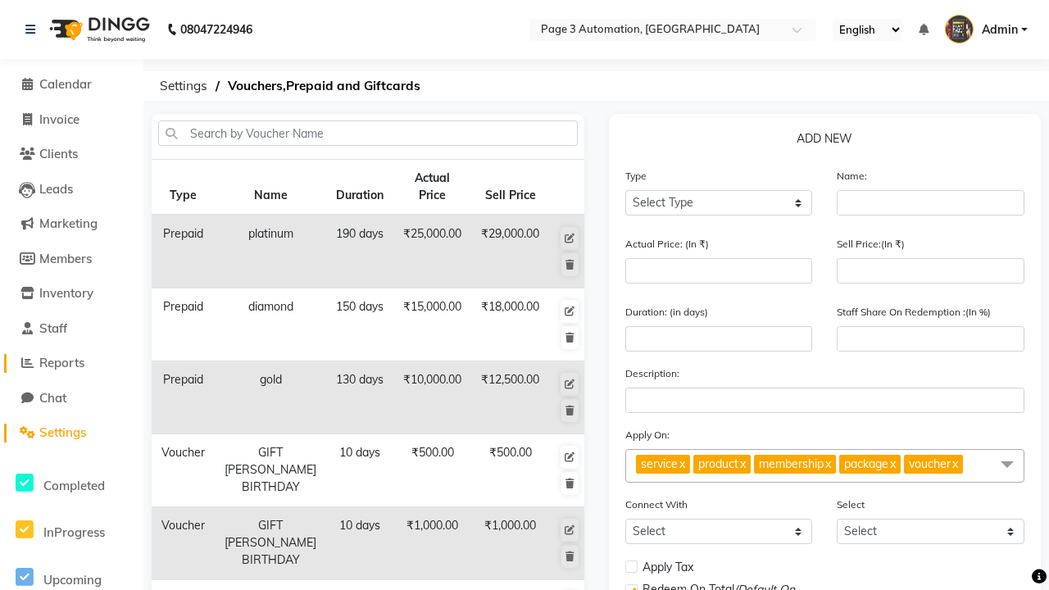
click at [71, 363] on span "Reports" at bounding box center [61, 363] width 45 height 16
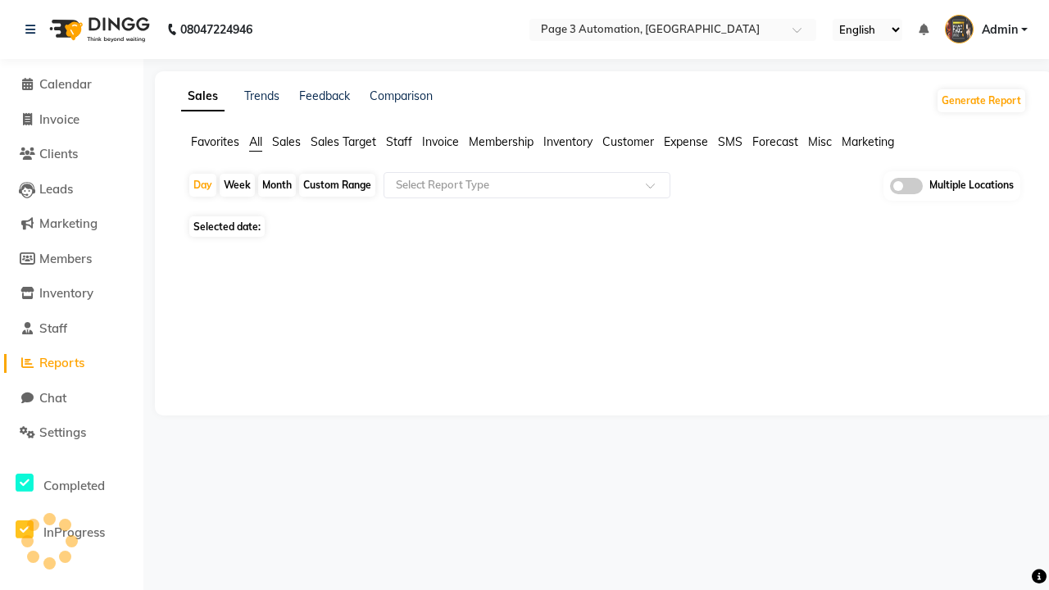
type input "Invoice"
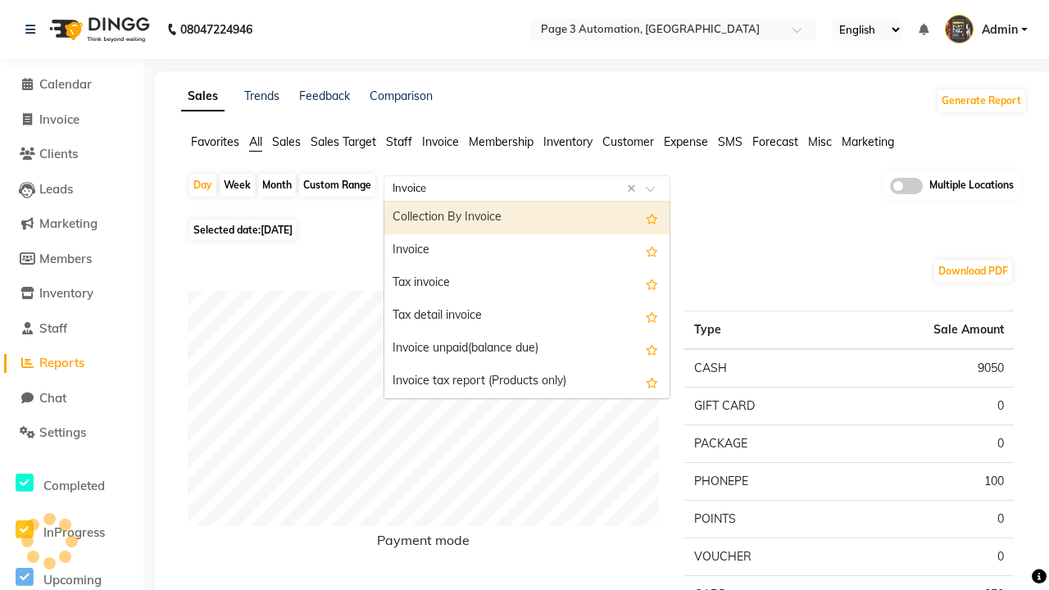
click at [527, 251] on div "Invoice" at bounding box center [526, 250] width 285 height 33
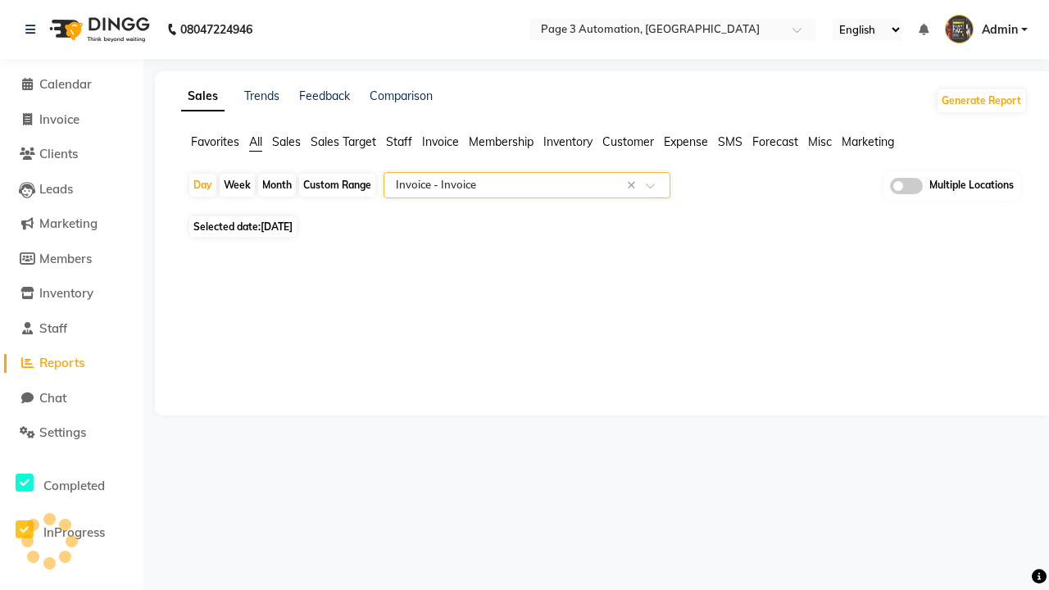
select select "full_report"
select select "csv"
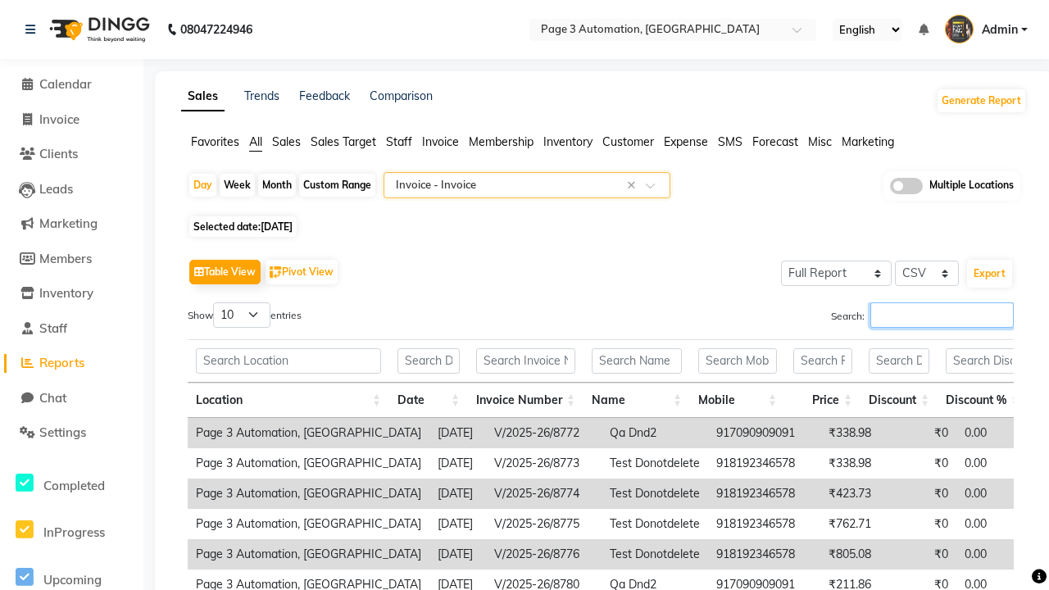
type input "V/2025-26/8789"
